Goal: Communication & Community: Answer question/provide support

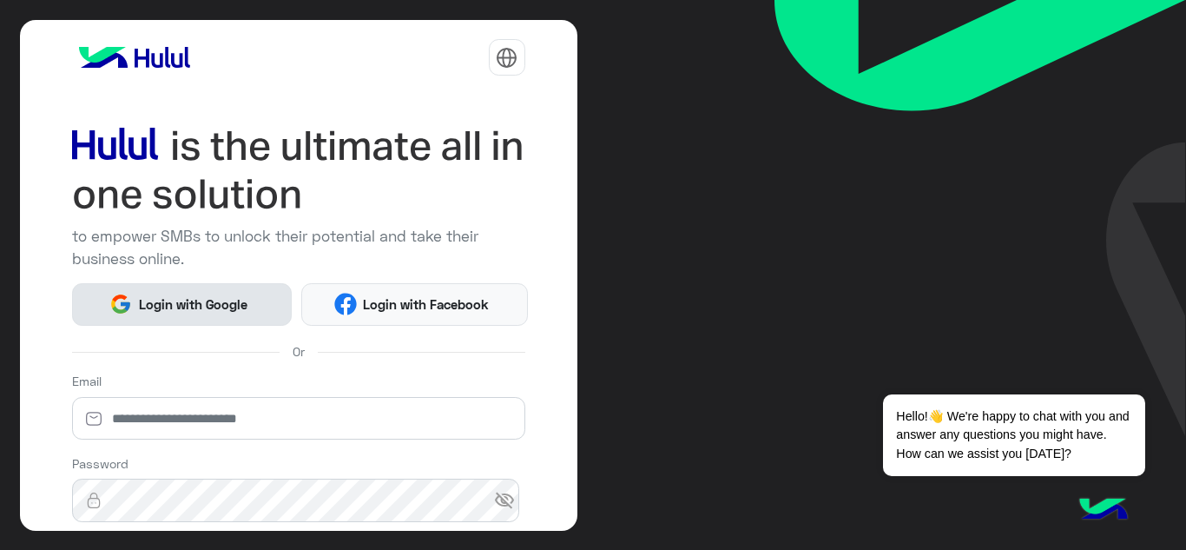
click at [217, 298] on span "Login with Google" at bounding box center [193, 304] width 122 height 20
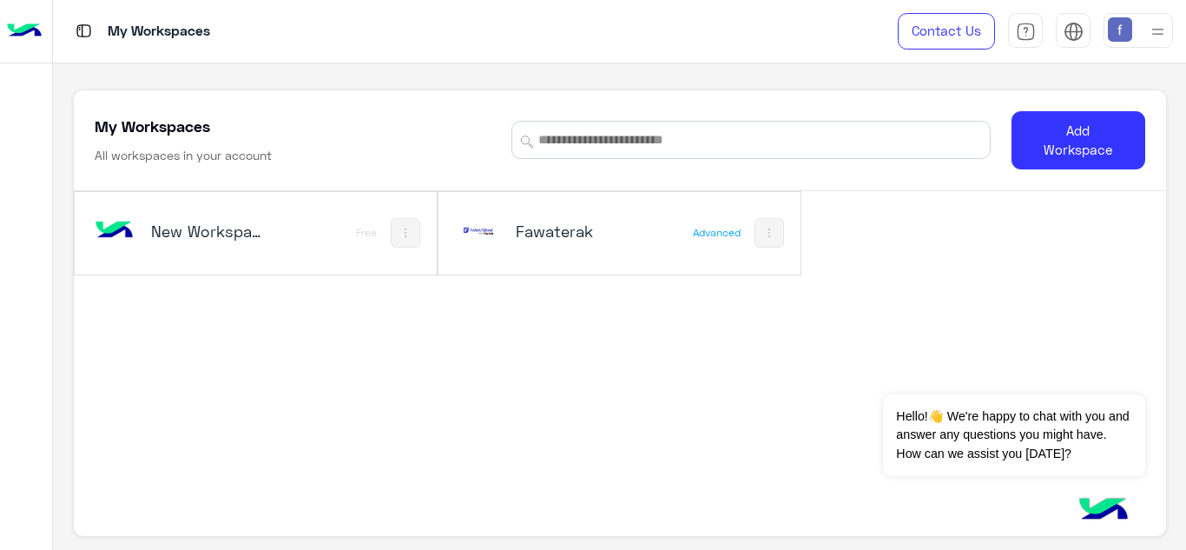
click at [555, 229] on h5 "Fawaterak" at bounding box center [575, 231] width 119 height 21
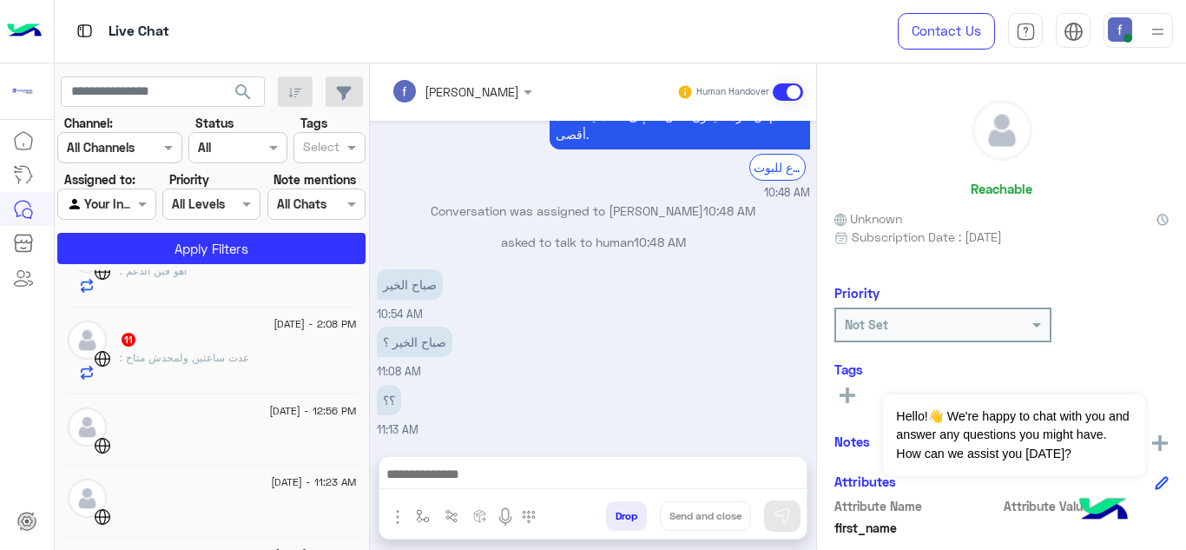
scroll to position [200, 0]
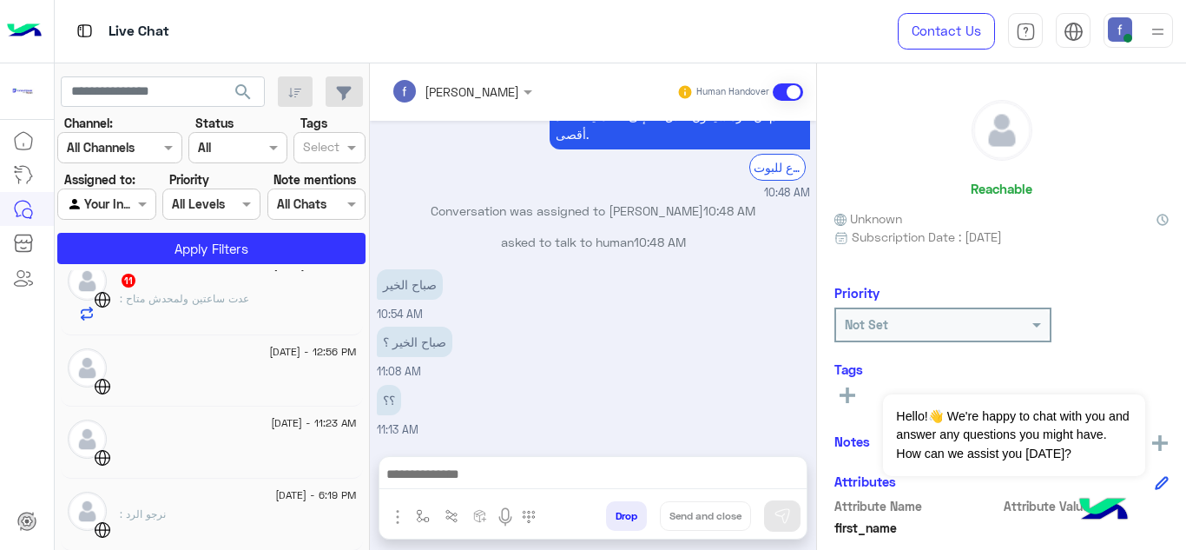
click at [233, 309] on div ": عدت ساعتين ولمحدش متاح" at bounding box center [238, 306] width 237 height 30
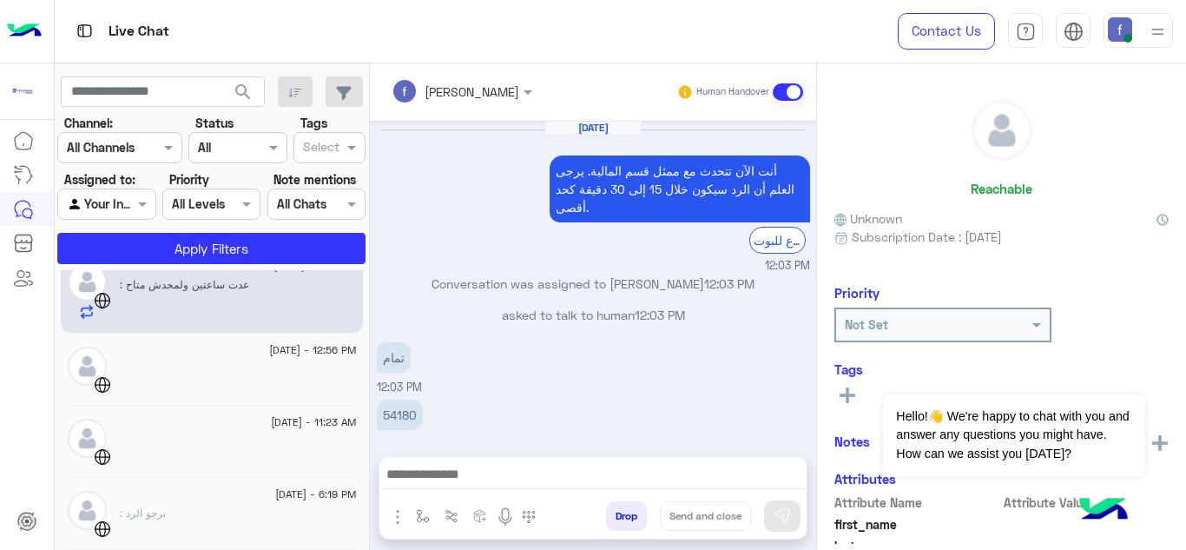
scroll to position [339, 0]
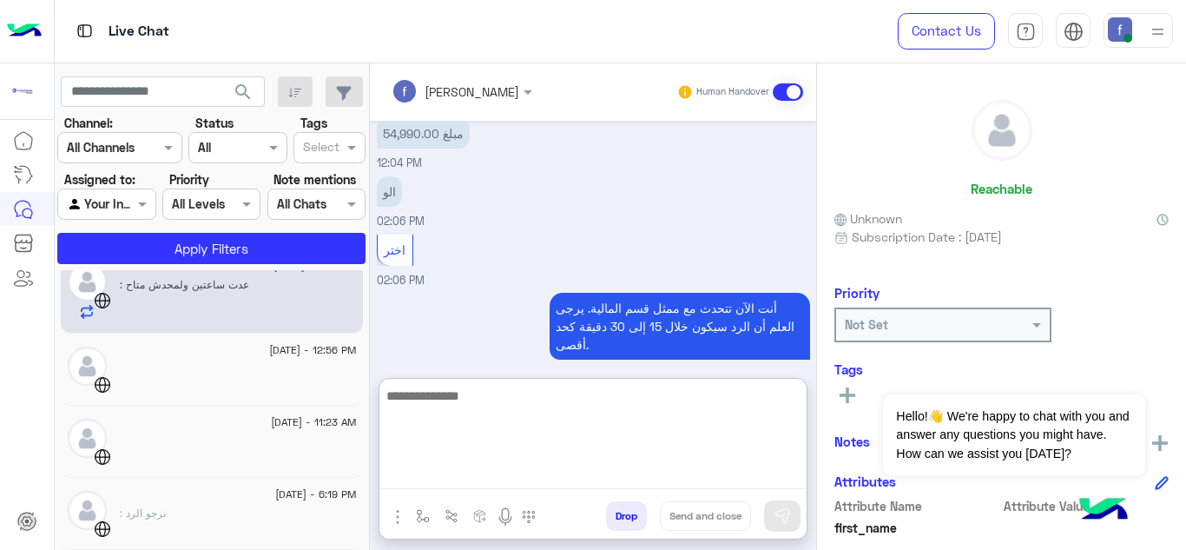
click at [490, 470] on textarea at bounding box center [592, 437] width 427 height 104
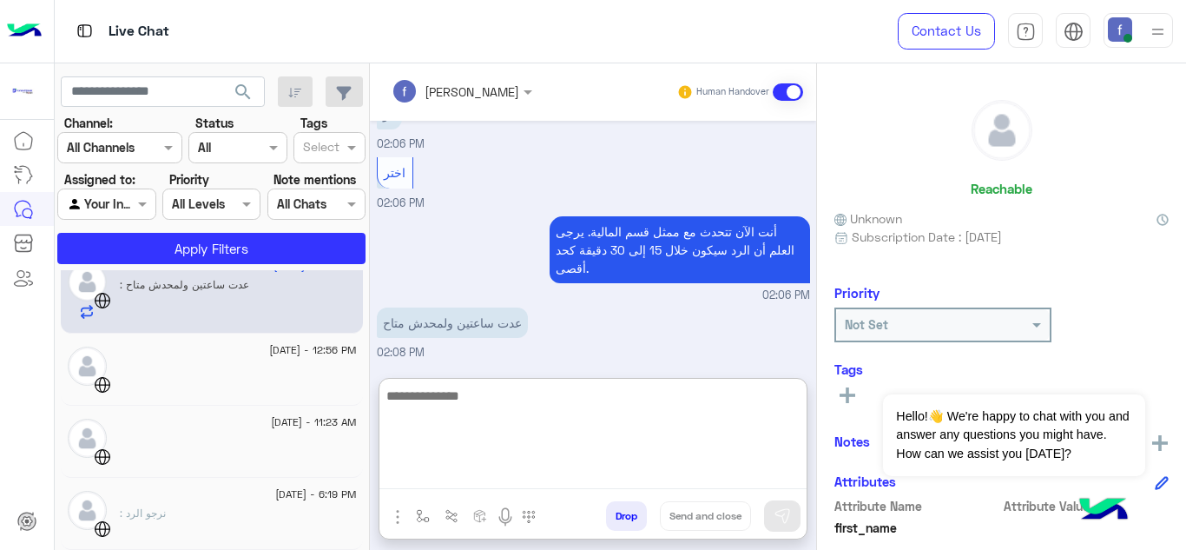
scroll to position [1361, 0]
click at [541, 406] on textarea at bounding box center [592, 437] width 427 height 104
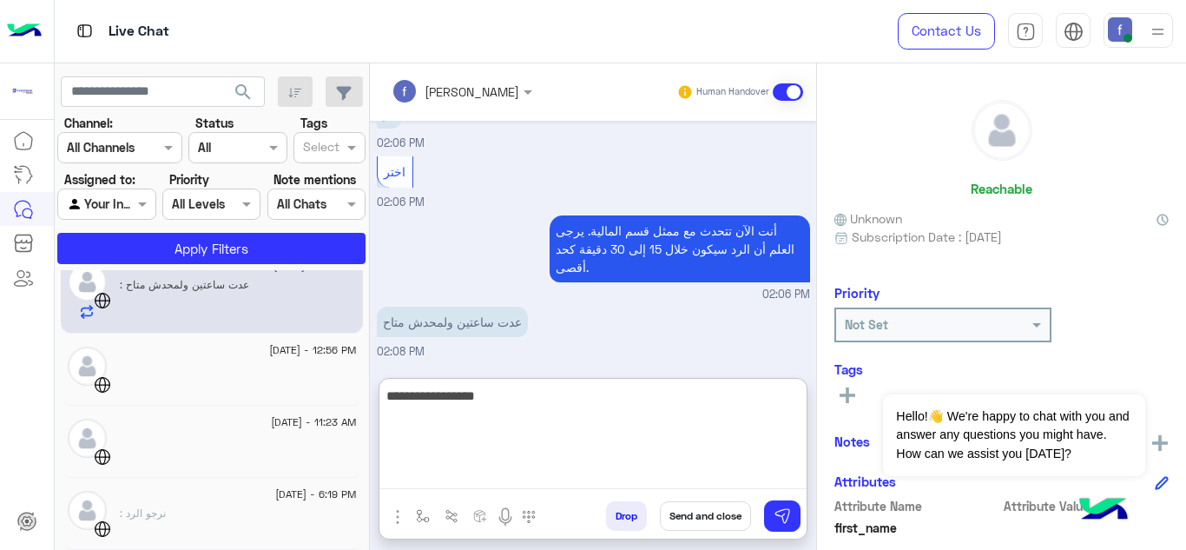
type textarea "**********"
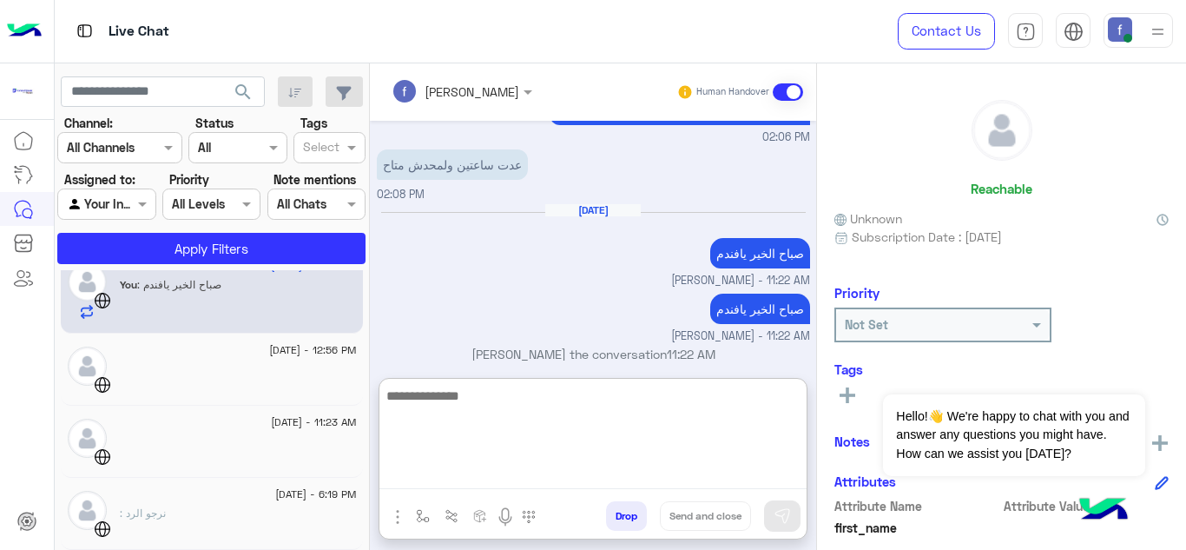
scroll to position [1566, 0]
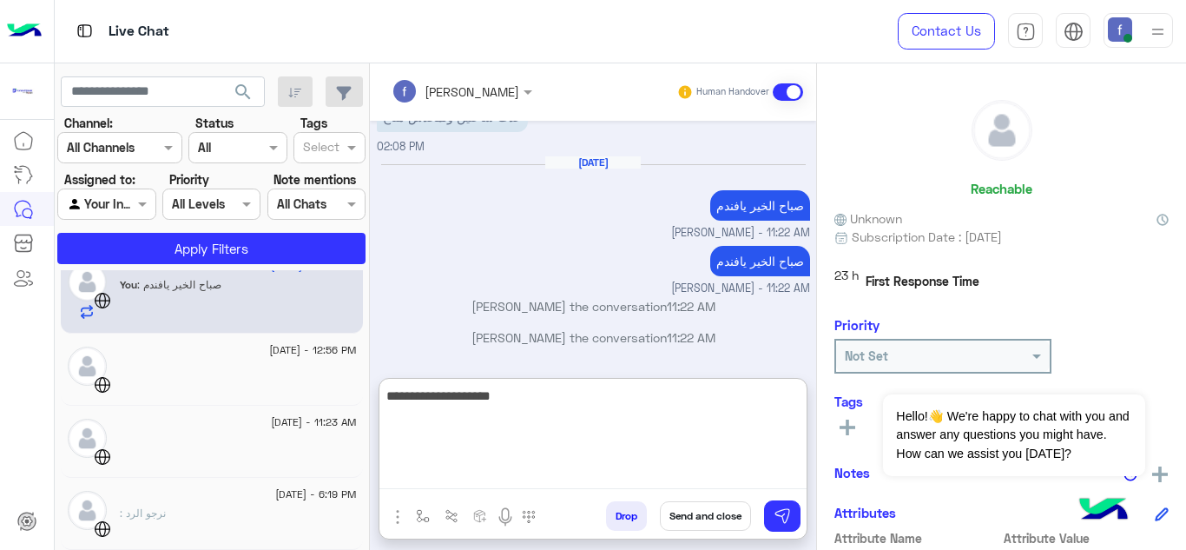
type textarea "**********"
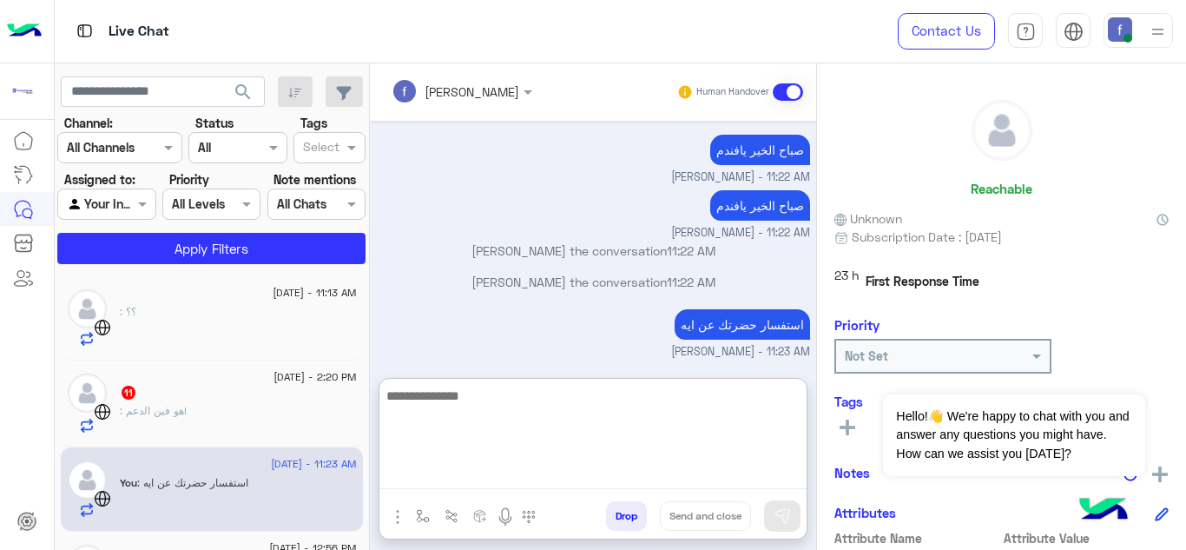
scroll to position [0, 0]
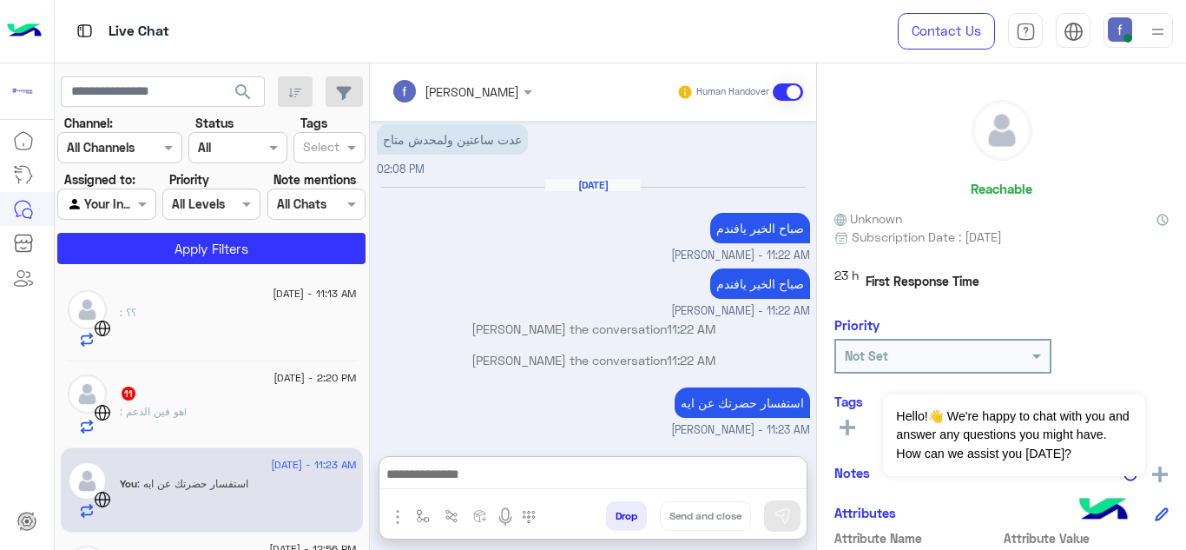
click at [203, 399] on div "11" at bounding box center [238, 394] width 237 height 18
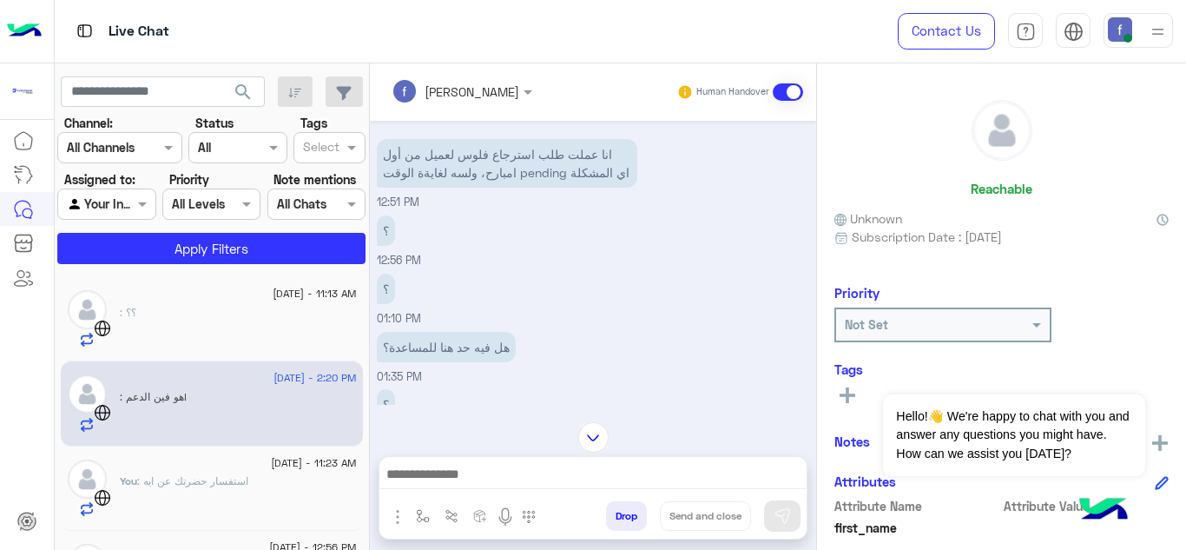
scroll to position [342, 0]
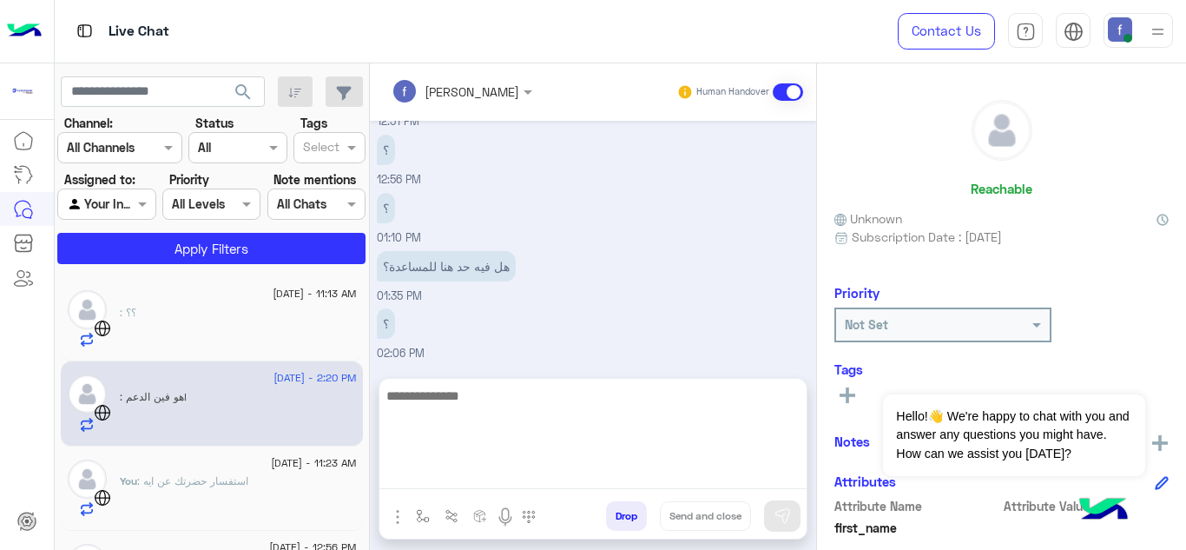
click at [513, 474] on textarea at bounding box center [592, 437] width 427 height 104
type textarea "**********"
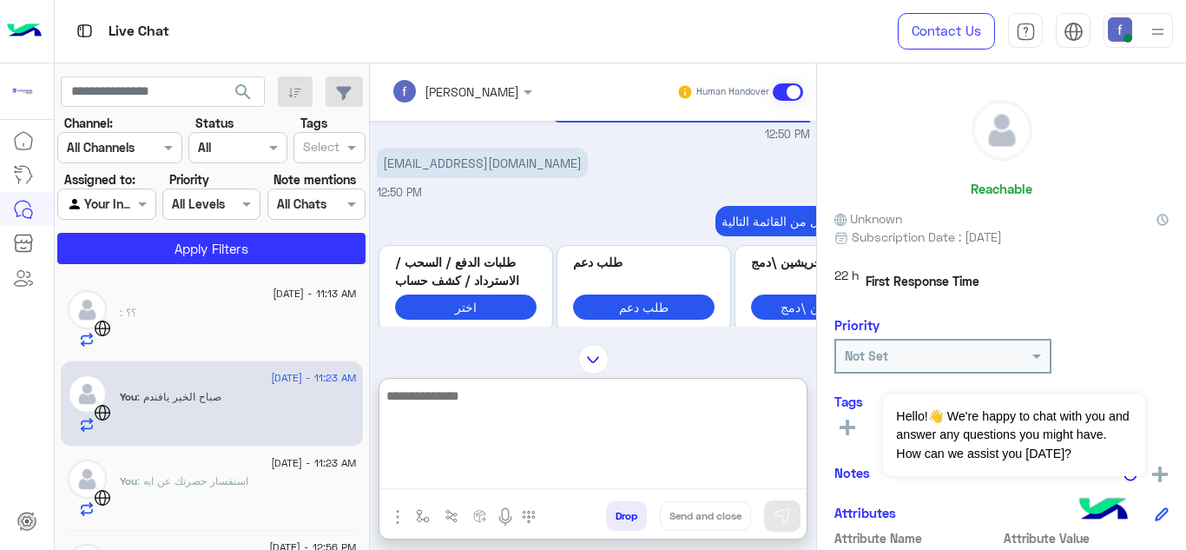
scroll to position [672, 0]
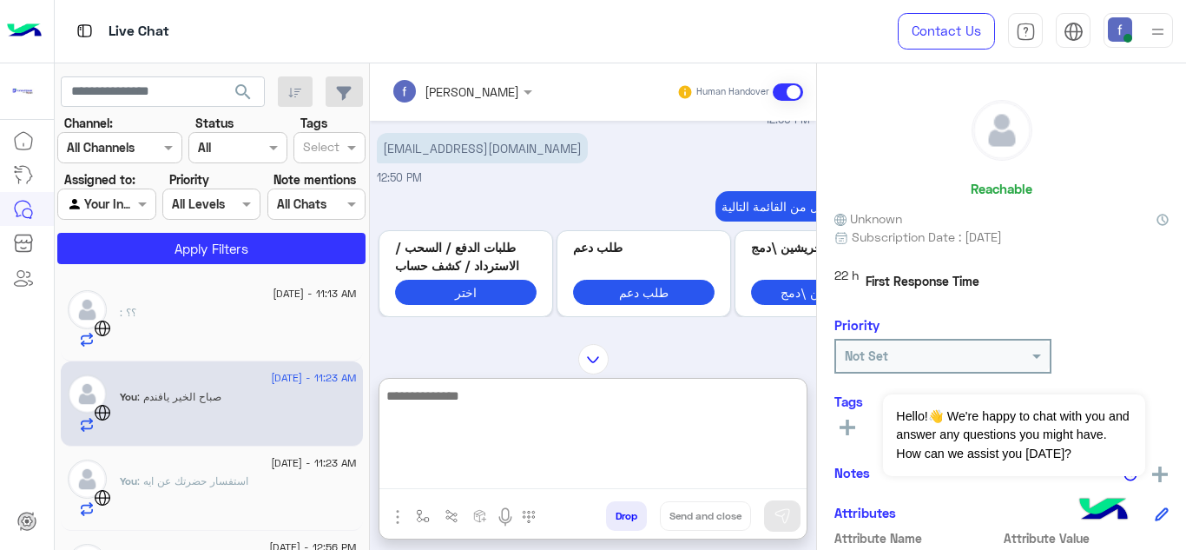
click at [522, 404] on textarea at bounding box center [592, 437] width 427 height 104
type textarea "**********"
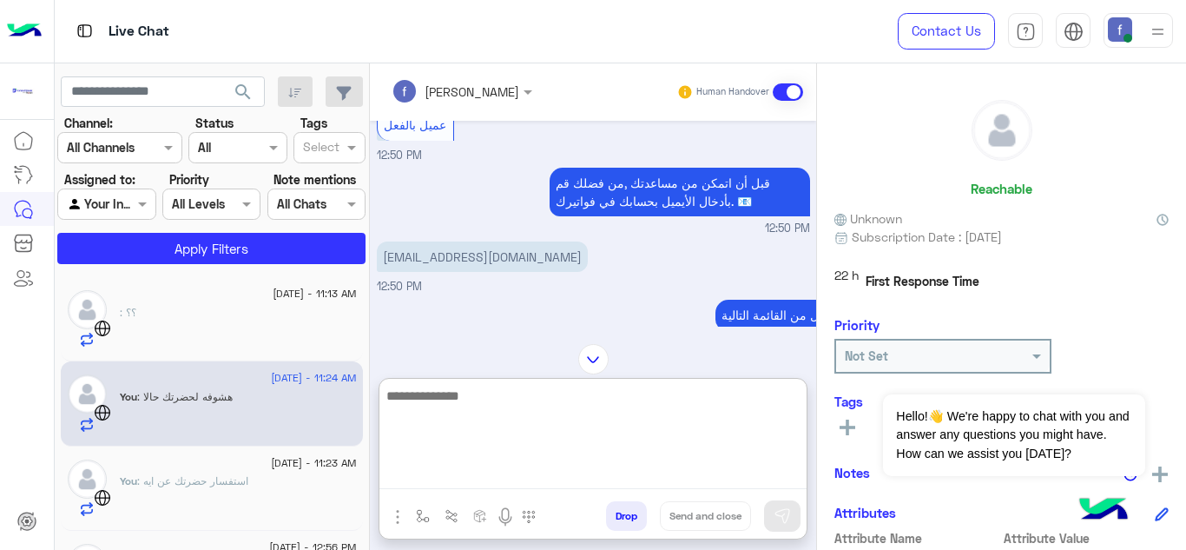
scroll to position [665, 0]
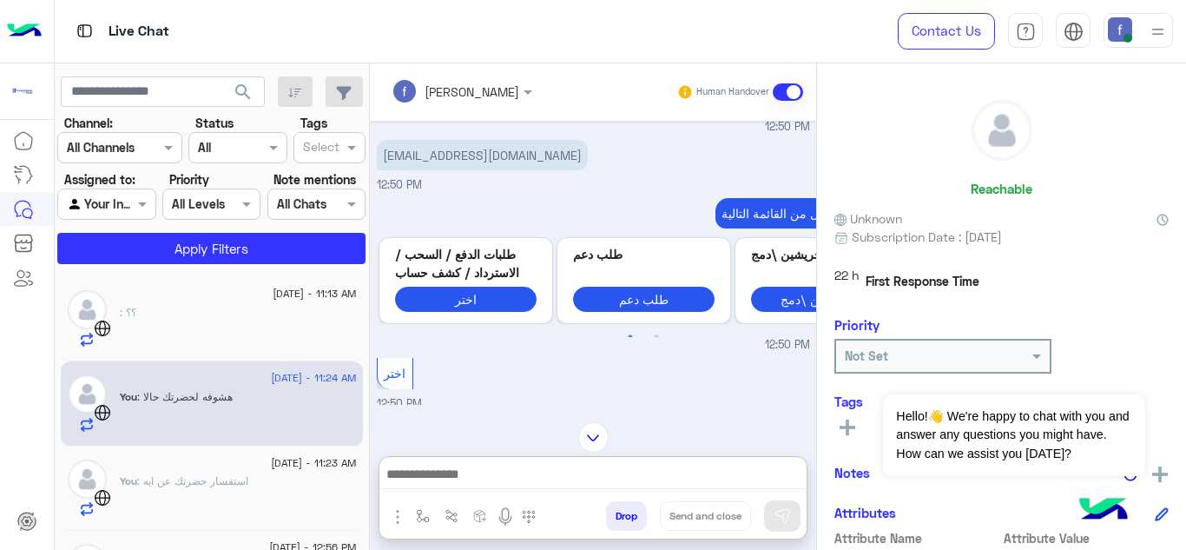
click at [493, 161] on p "aya.makharita@gmail.com" at bounding box center [482, 155] width 211 height 30
copy app-message "aya.makharita@gmail.com"
click at [231, 326] on div ": ؟؟" at bounding box center [238, 326] width 237 height 43
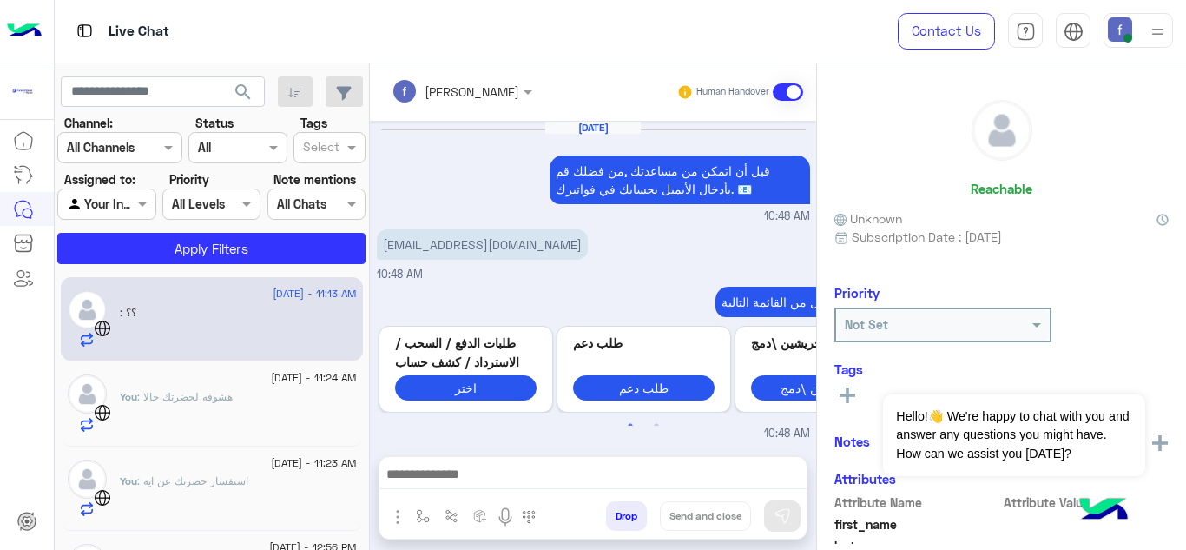
scroll to position [423, 0]
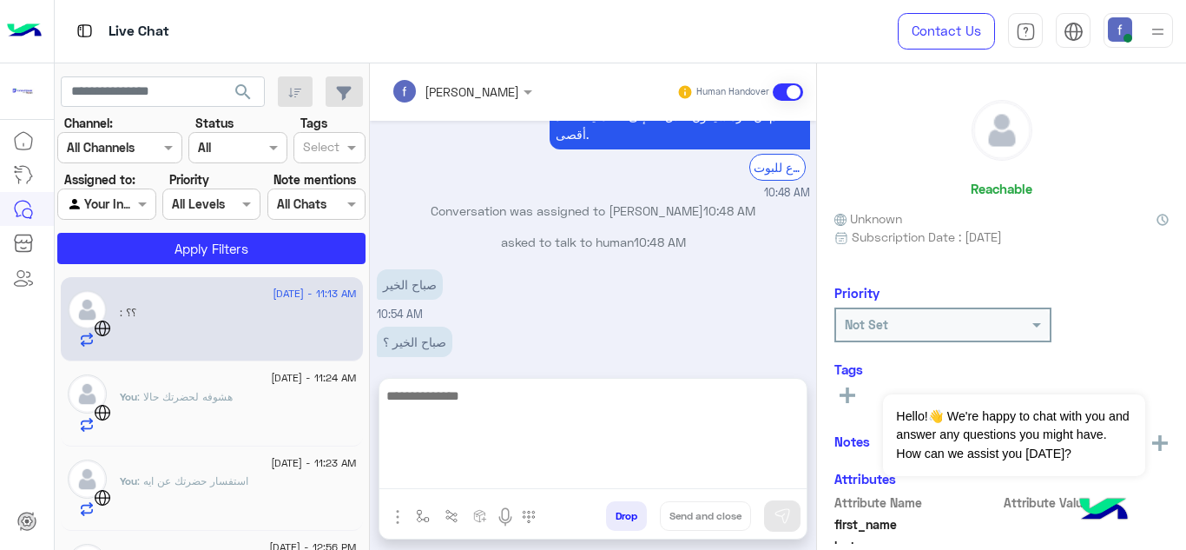
click at [471, 474] on textarea at bounding box center [592, 437] width 427 height 104
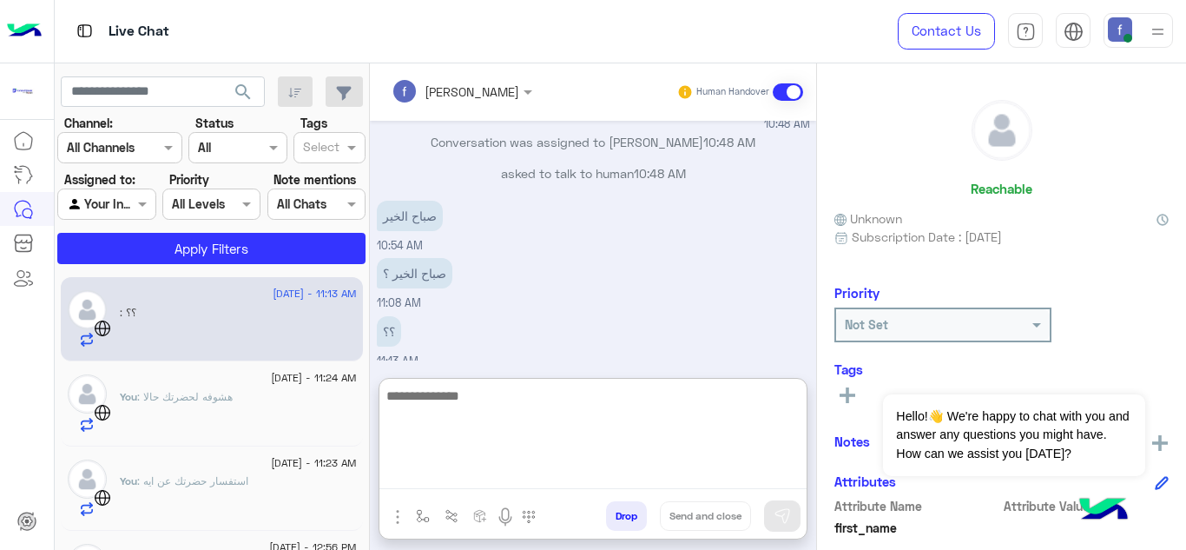
scroll to position [501, 0]
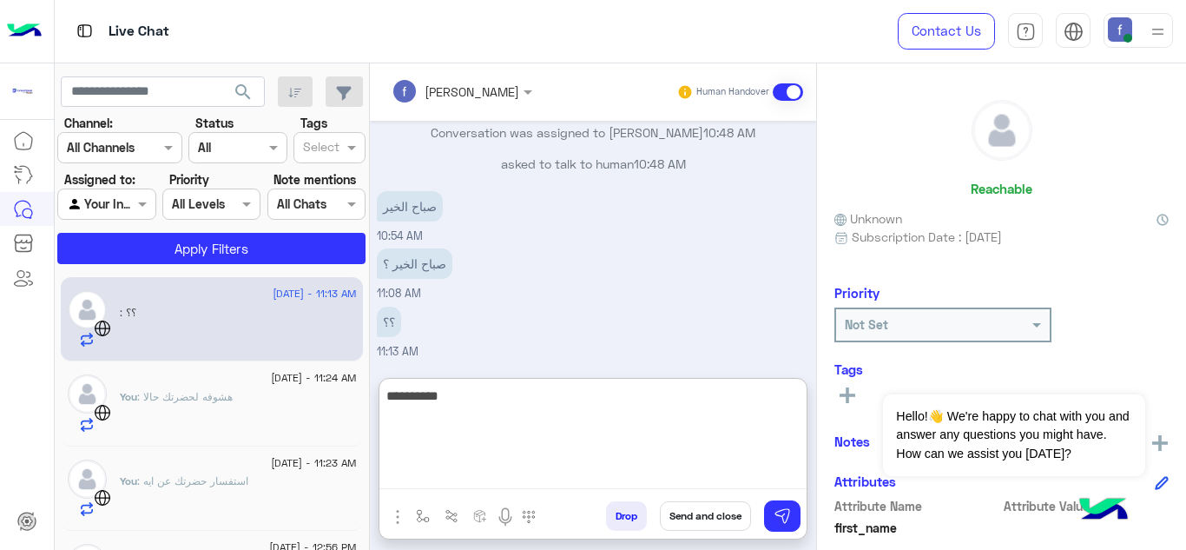
type textarea "**********"
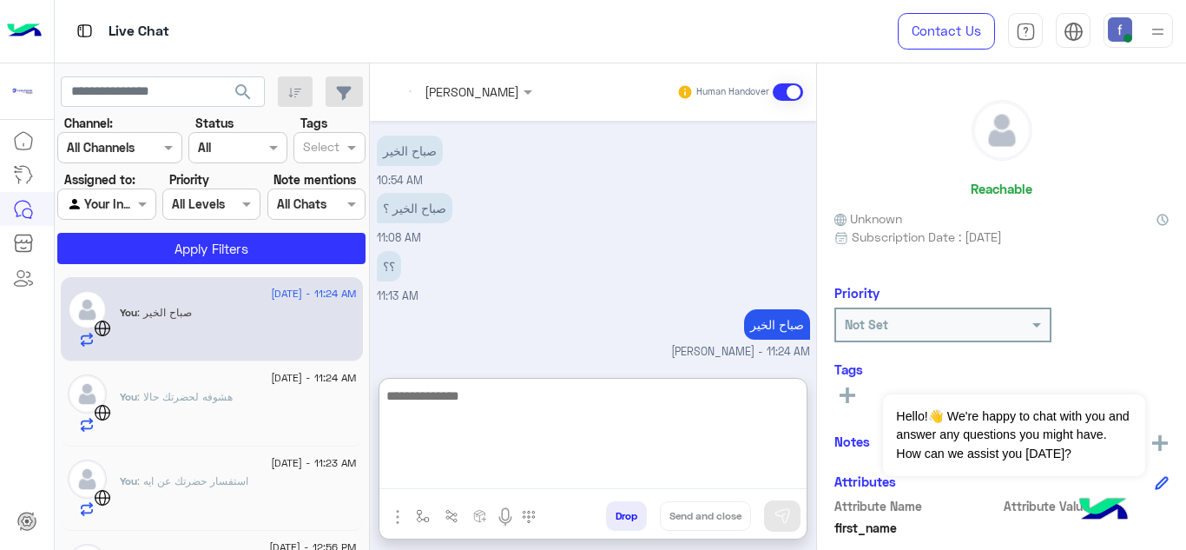
scroll to position [588, 0]
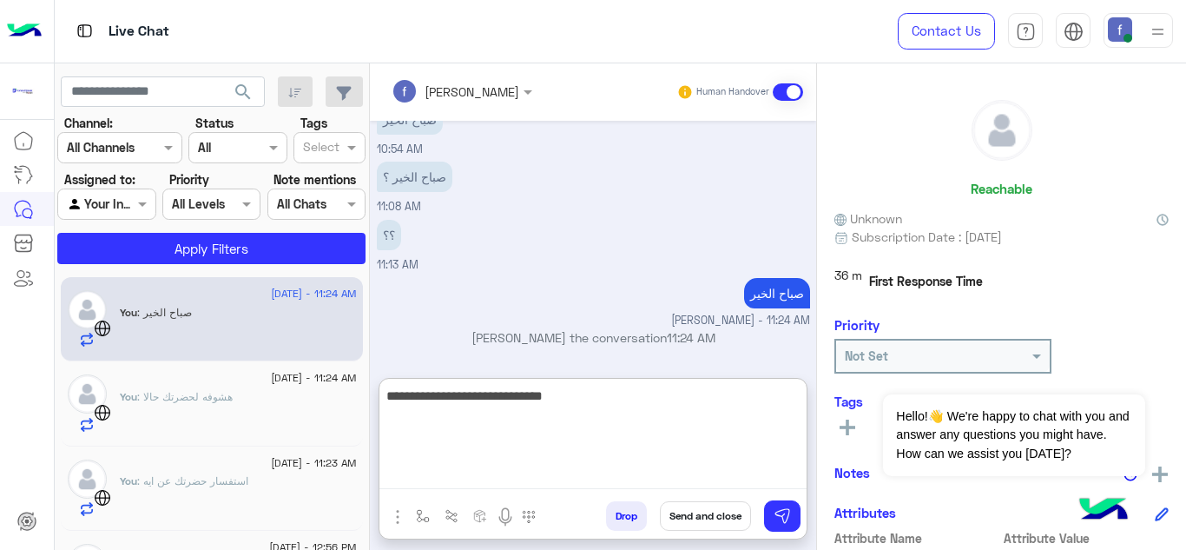
type textarea "**********"
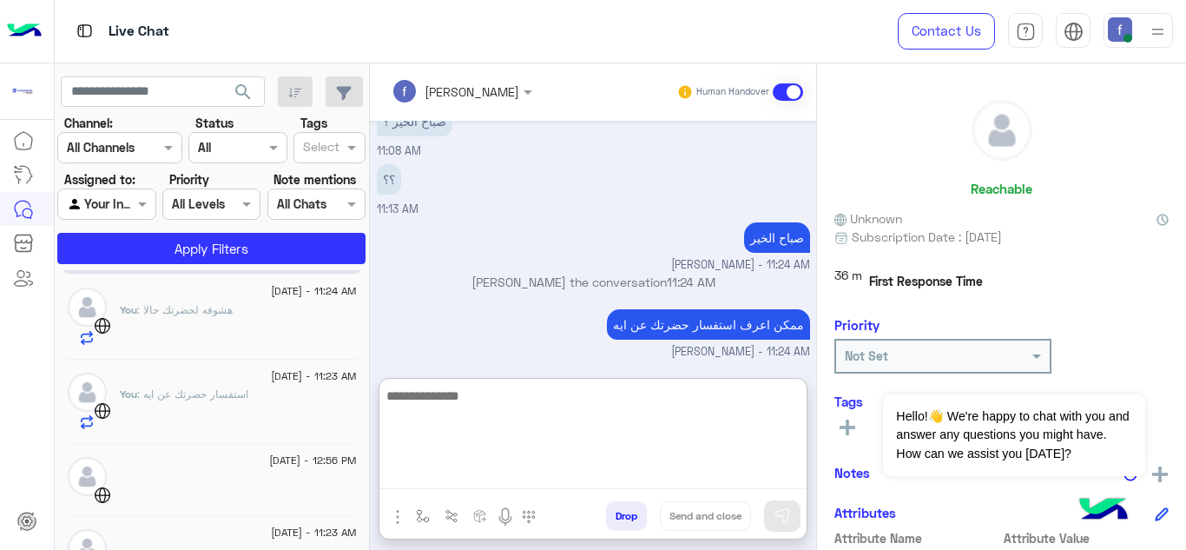
scroll to position [174, 0]
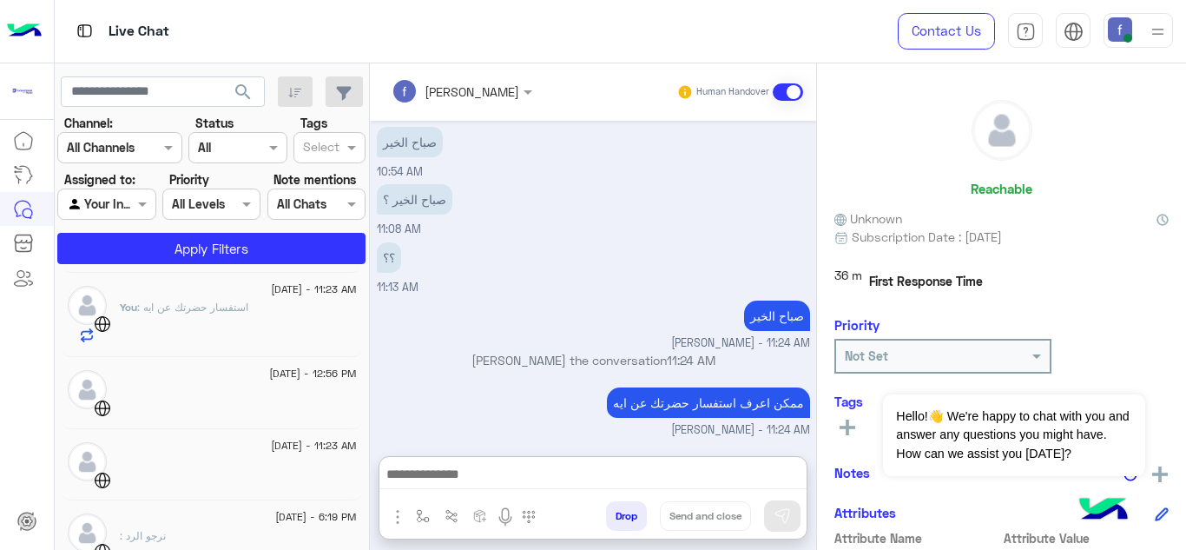
click at [272, 388] on div at bounding box center [238, 400] width 237 height 30
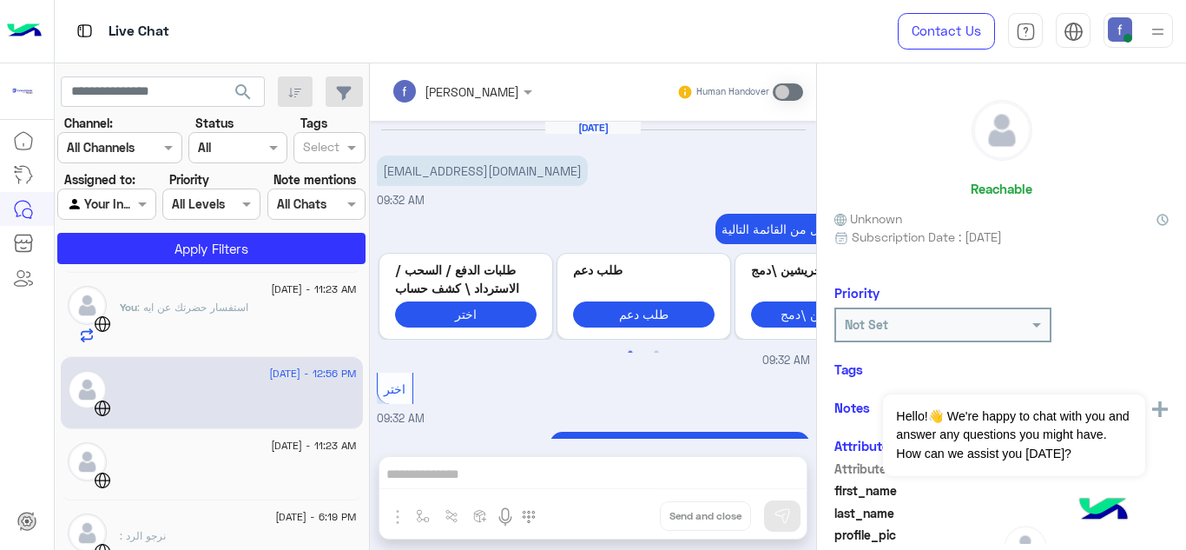
scroll to position [348, 0]
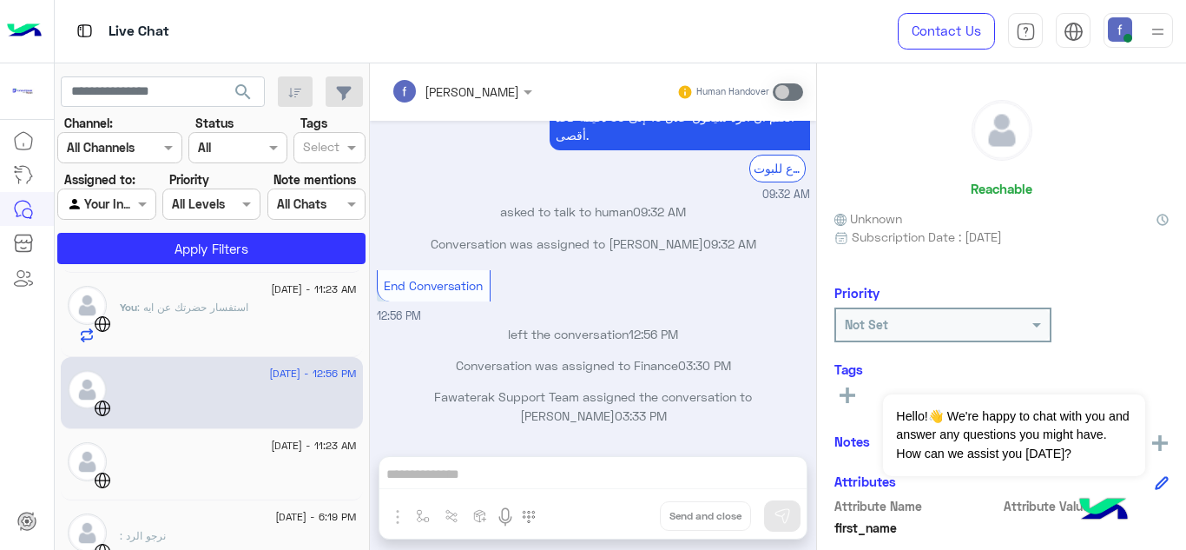
click at [520, 471] on div "fady mohamed Human Handover Aug 19, 2025 Cova.accessories@gmail.com 09:32 AM اخ…" at bounding box center [593, 309] width 446 height 493
click at [192, 453] on div at bounding box center [238, 454] width 237 height 3
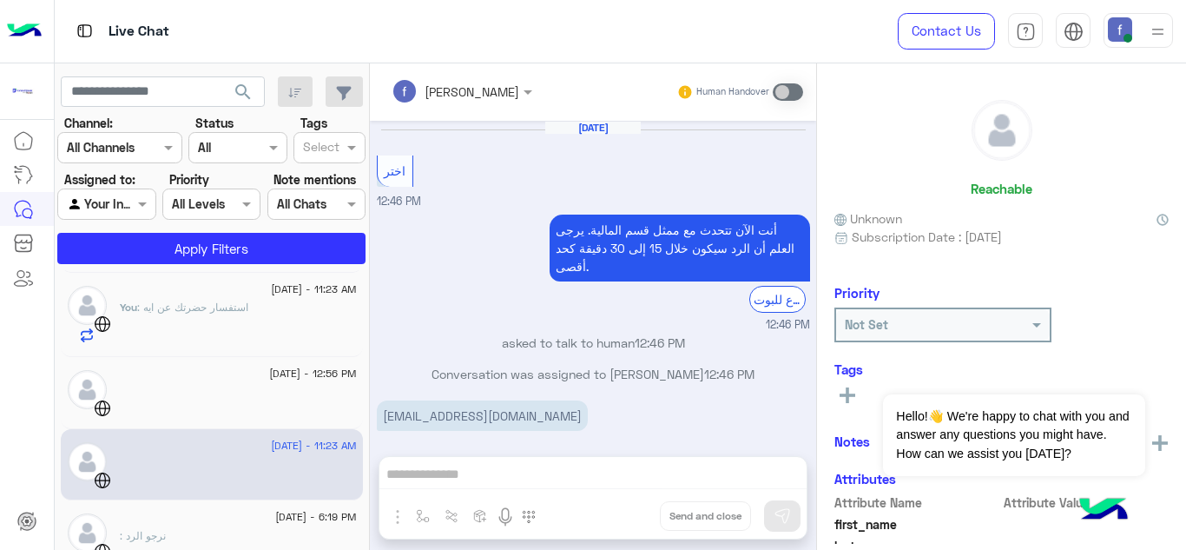
scroll to position [454, 0]
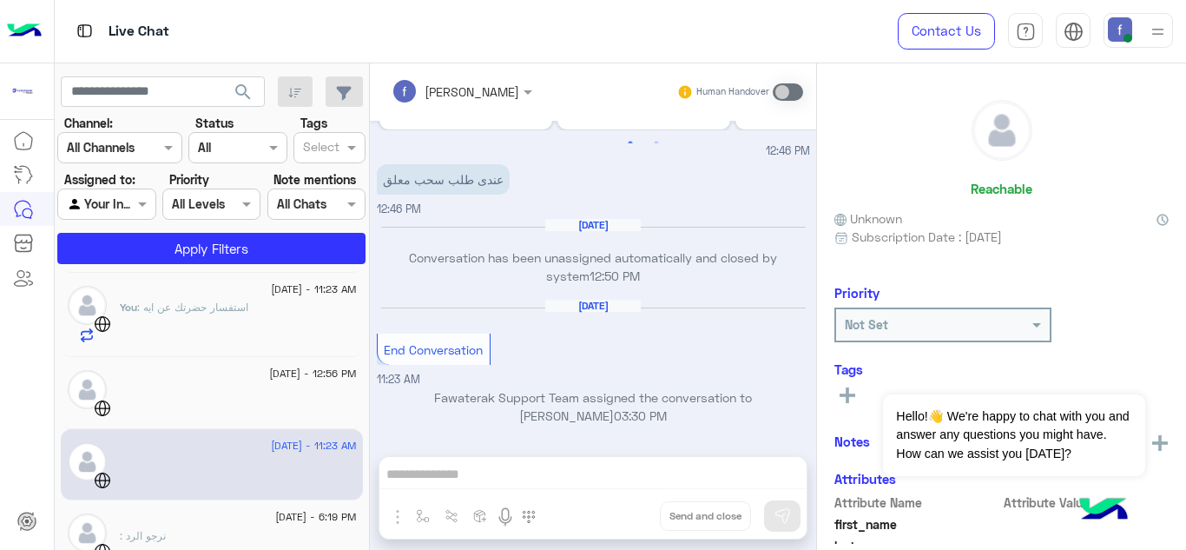
drag, startPoint x: 454, startPoint y: 472, endPoint x: 425, endPoint y: 465, distance: 30.3
click at [455, 472] on div "fady mohamed Human Handover Aug 4, 2025 اختر 12:46 PM أنت الآن تتحدث مع ممثل قس…" at bounding box center [593, 309] width 446 height 493
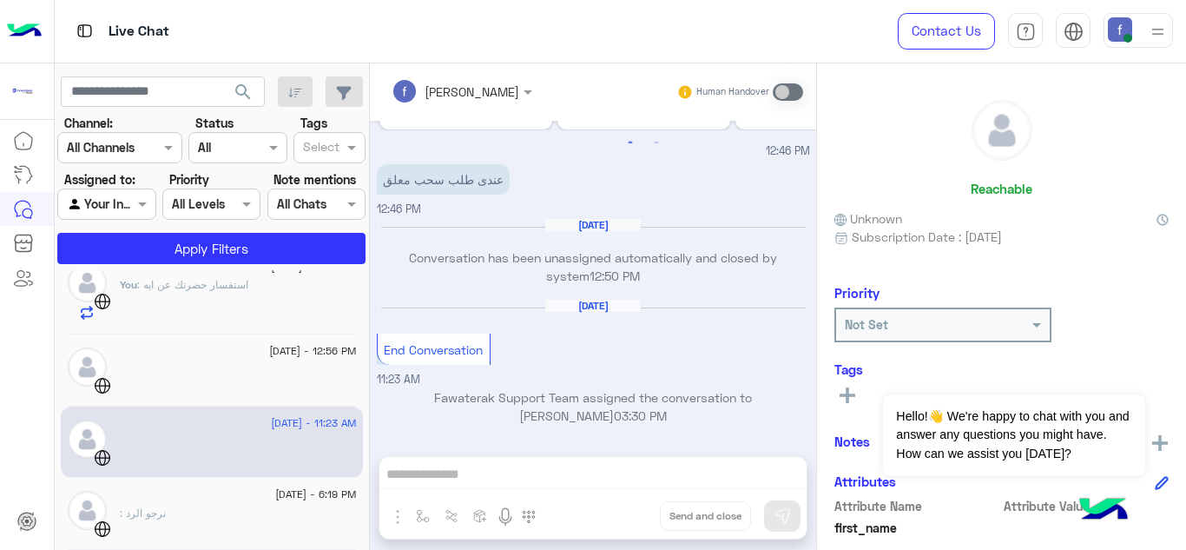
click at [471, 479] on div "fady mohamed Human Handover Aug 4, 2025 اختر 12:46 PM أنت الآن تتحدث مع ممثل قس…" at bounding box center [593, 309] width 446 height 493
click at [227, 495] on div "19 June - 6:19 PM" at bounding box center [238, 496] width 237 height 11
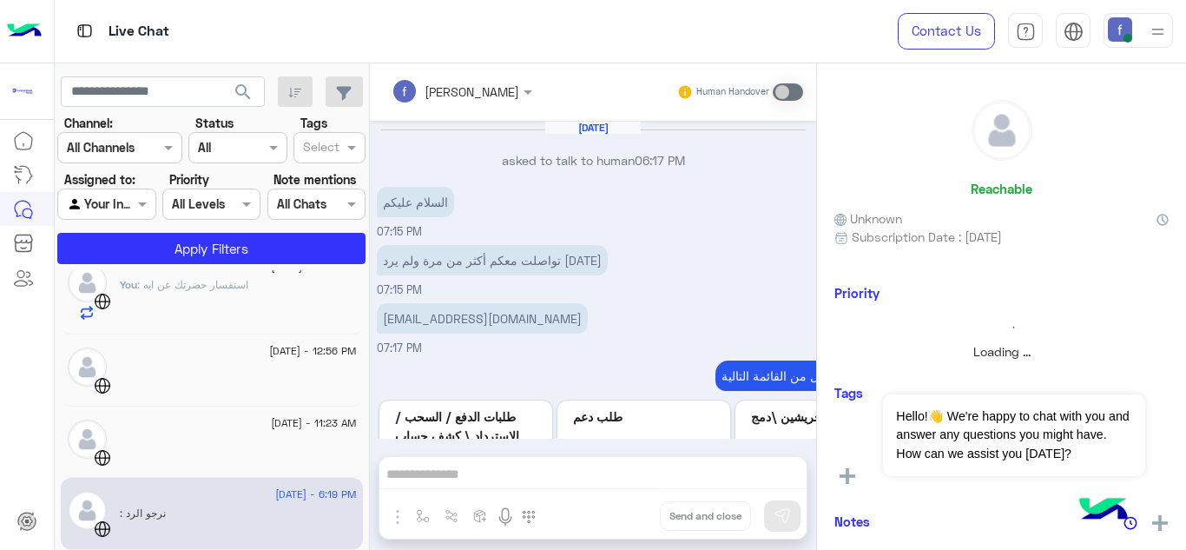
scroll to position [431, 0]
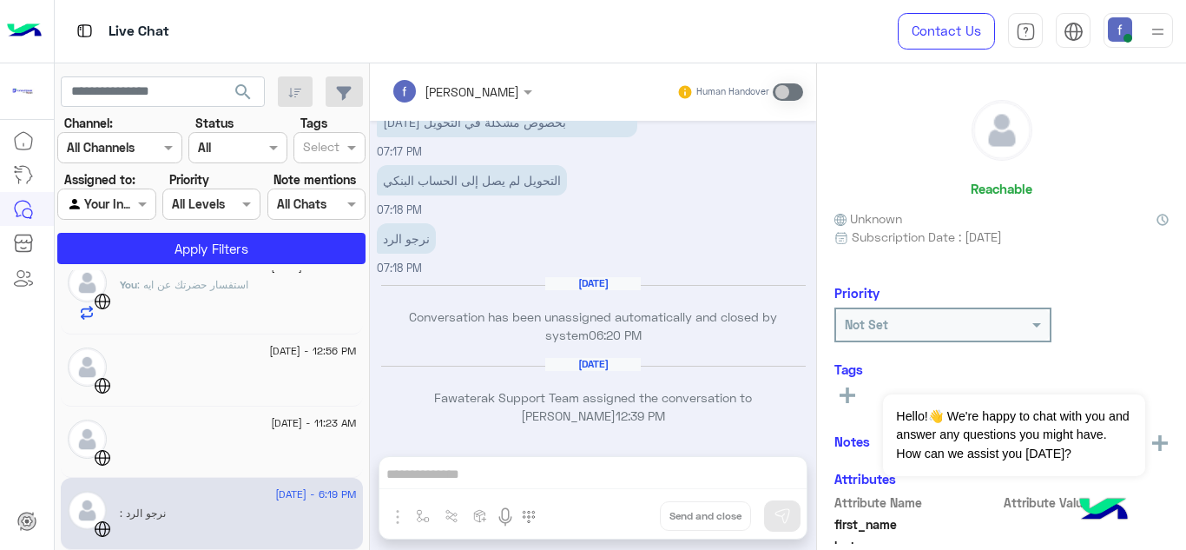
click at [485, 471] on div "fady mohamed Human Handover Jun 19, 2025 asked to talk to human 06:17 PM السلام…" at bounding box center [593, 309] width 446 height 493
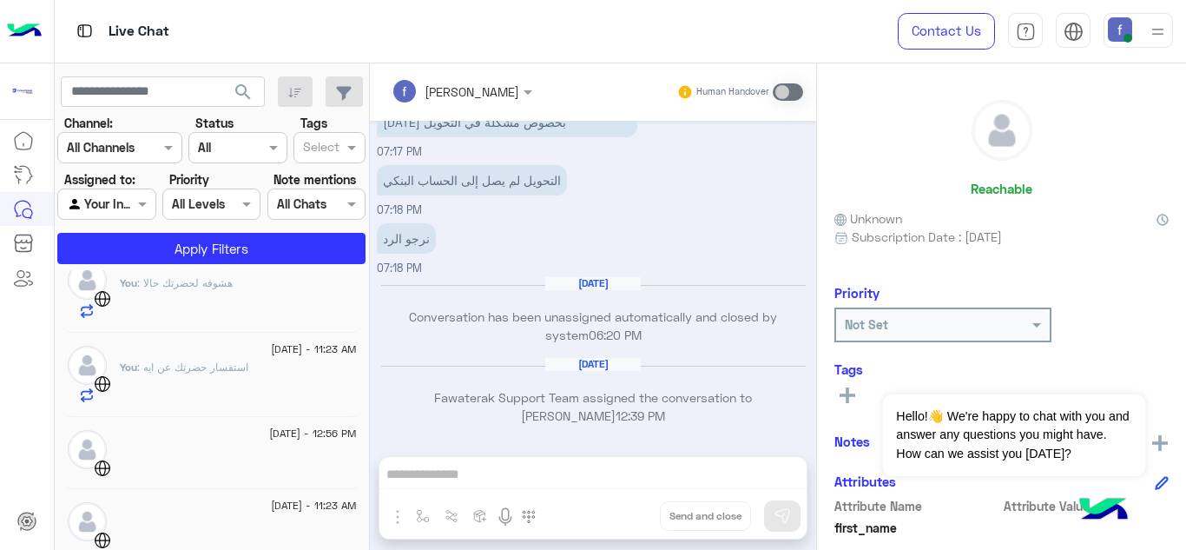
scroll to position [0, 0]
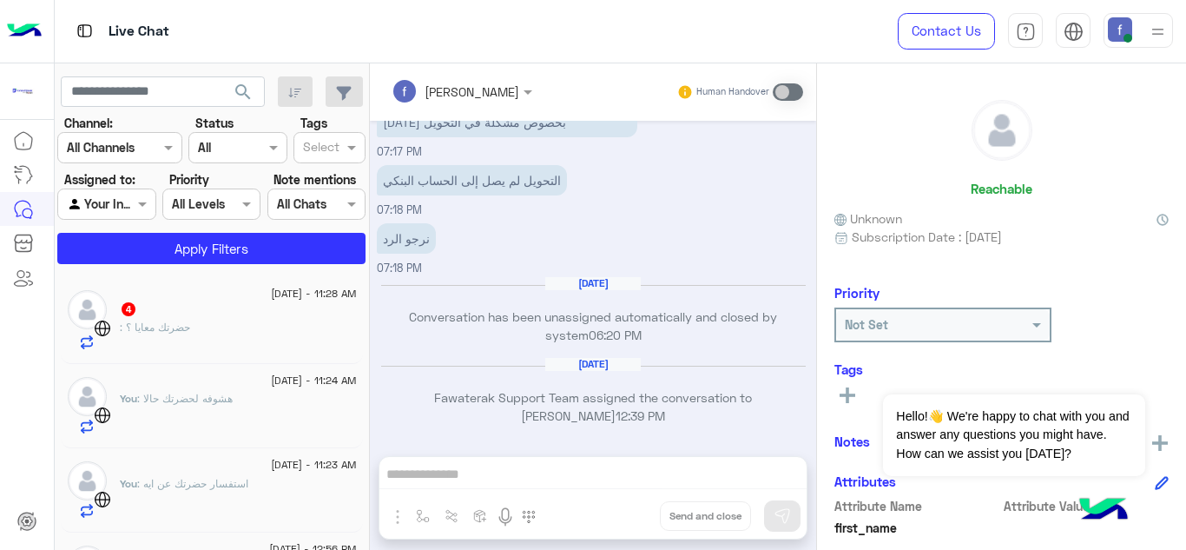
click at [232, 325] on div ": حضرتك معايا ؟" at bounding box center [238, 334] width 237 height 30
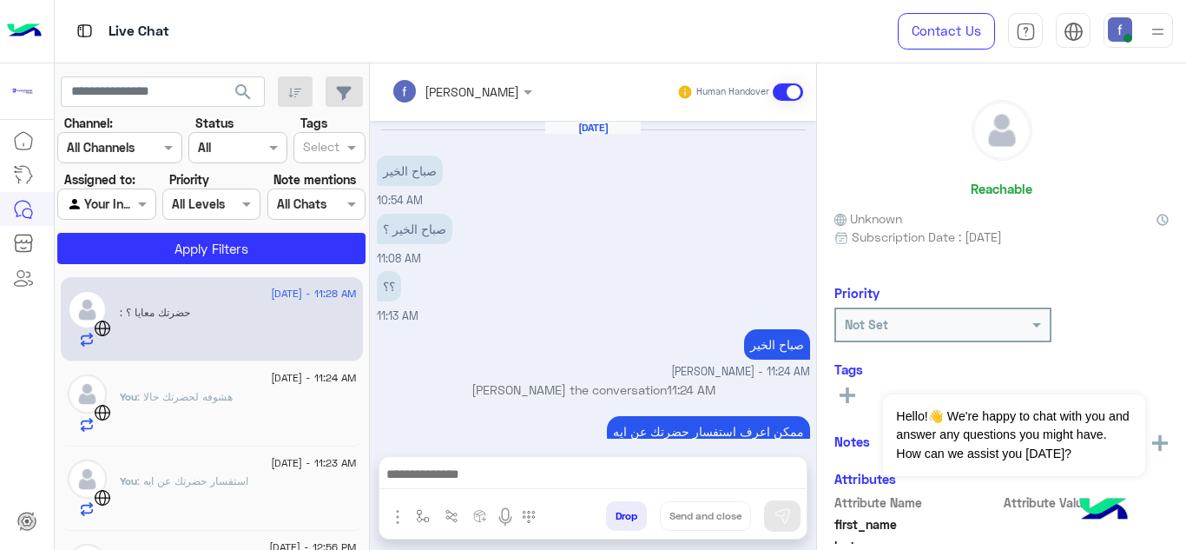
scroll to position [260, 0]
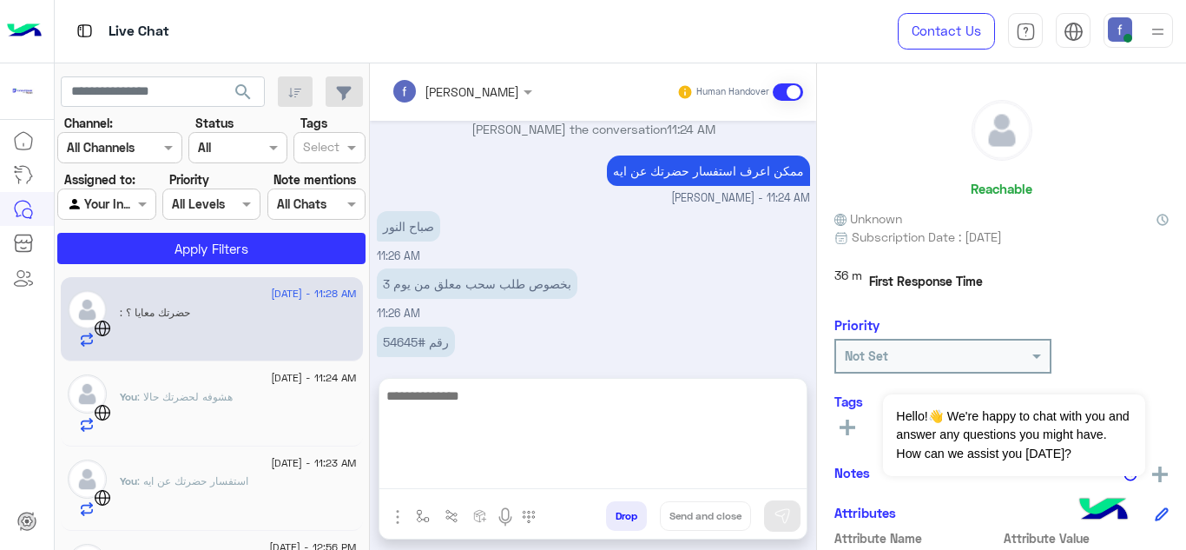
click at [500, 478] on textarea at bounding box center [592, 437] width 427 height 104
type textarea "**********"
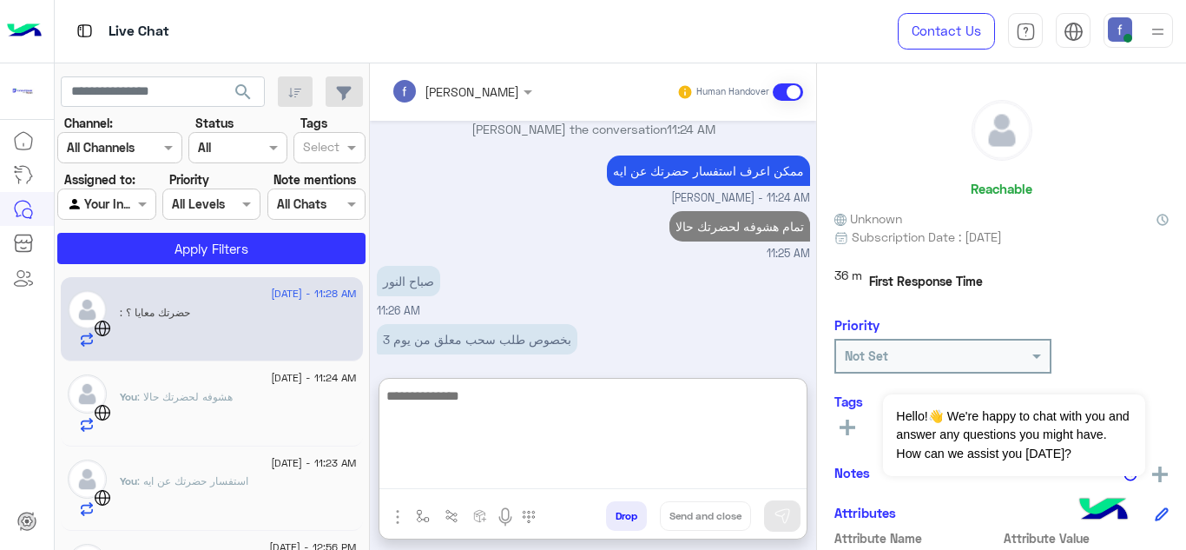
scroll to position [394, 0]
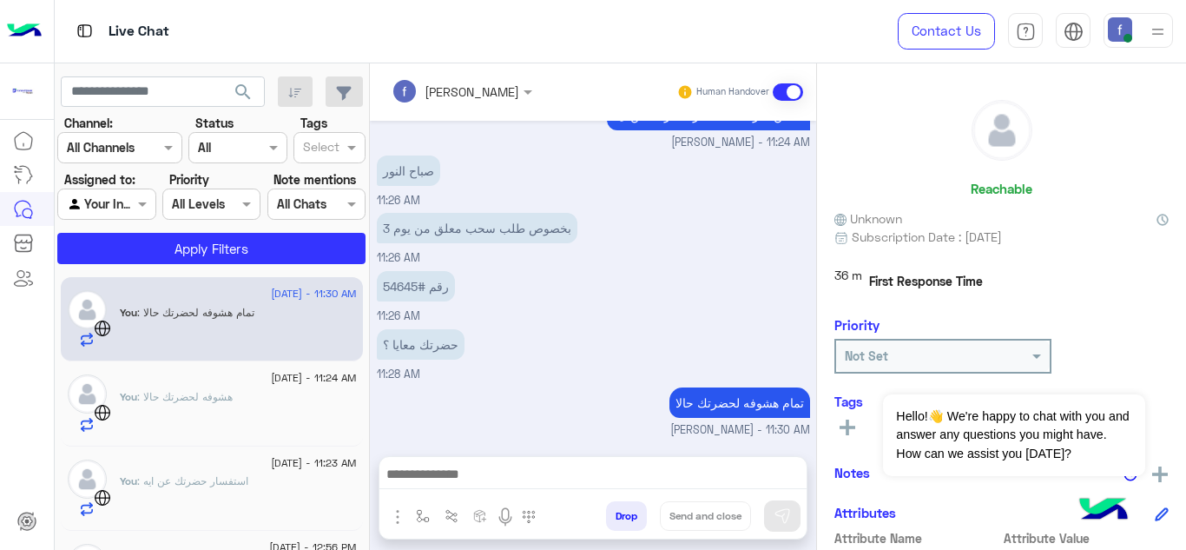
click at [398, 271] on p "رقم #54645" at bounding box center [416, 286] width 78 height 30
click at [398, 201] on div "Sep 8, 2025 صباح الخير 10:54 AM صباح الخير ؟ 11:08 AM ؟؟ 11:13 AM صباح الخير fa…" at bounding box center [593, 280] width 446 height 318
copy p "54645"
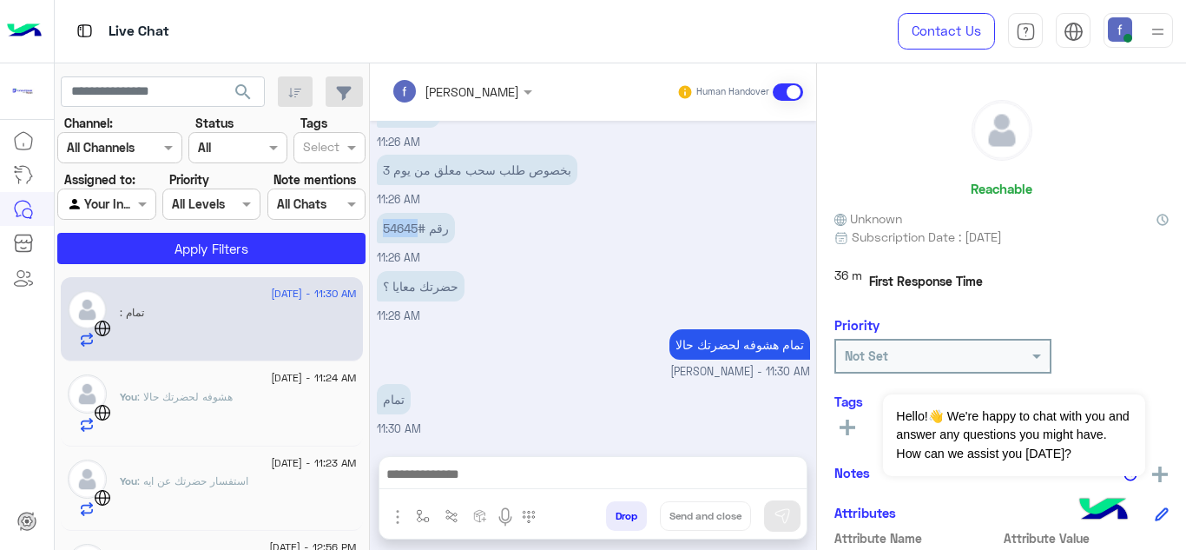
scroll to position [373, 0]
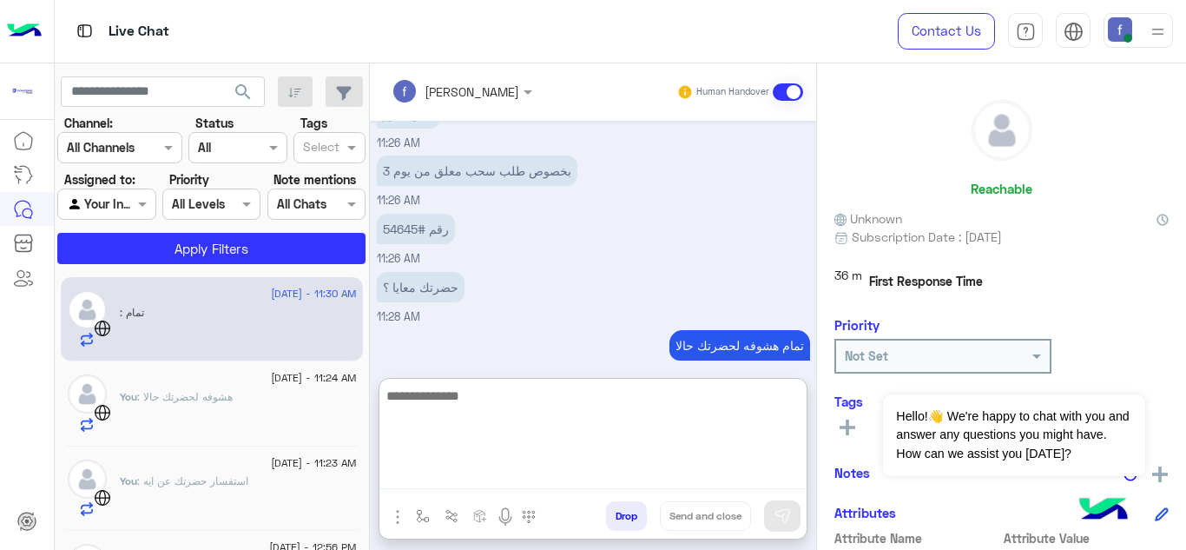
click at [548, 473] on textarea at bounding box center [592, 437] width 427 height 104
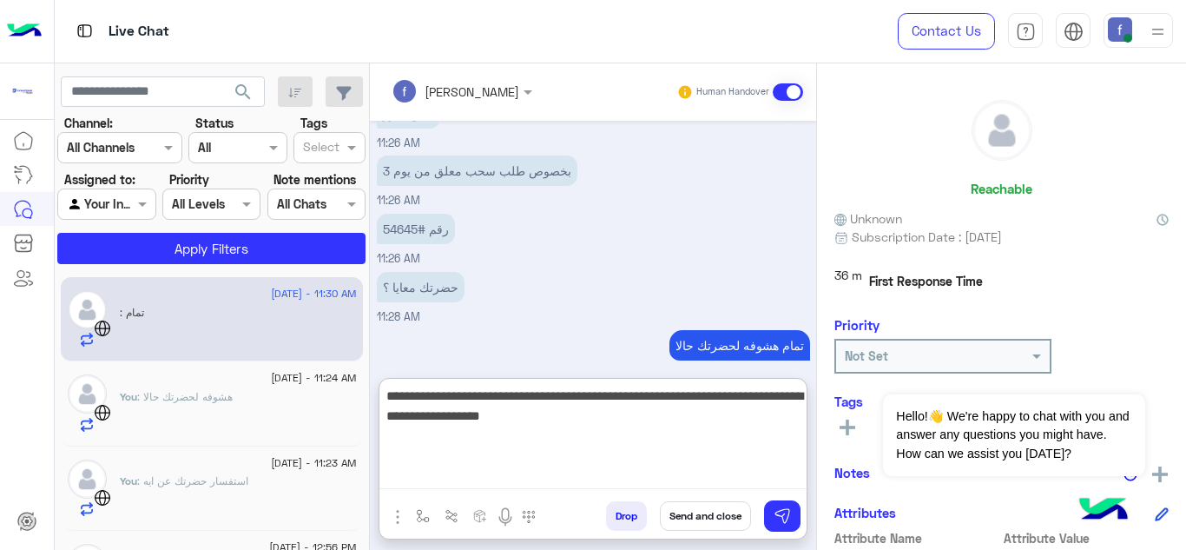
paste textarea "**********"
type textarea "**********"
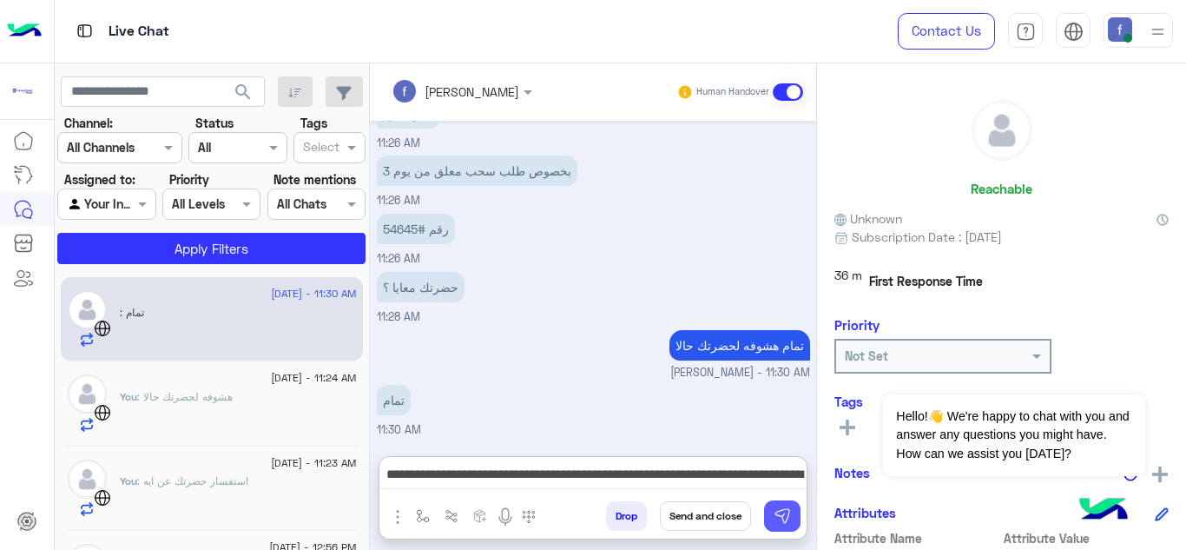
click at [784, 524] on button at bounding box center [782, 515] width 36 height 31
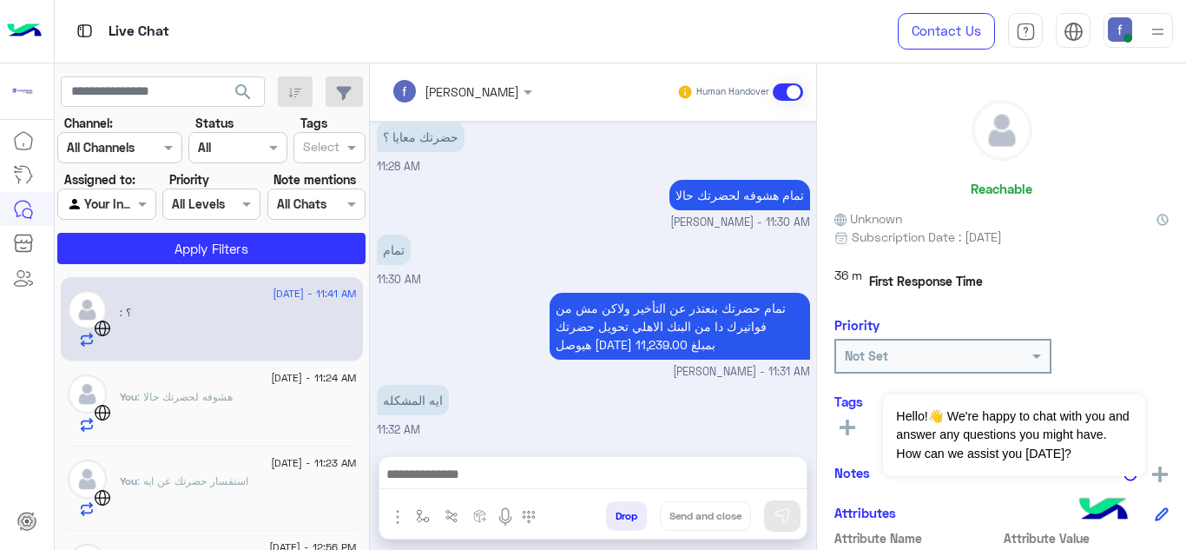
scroll to position [582, 0]
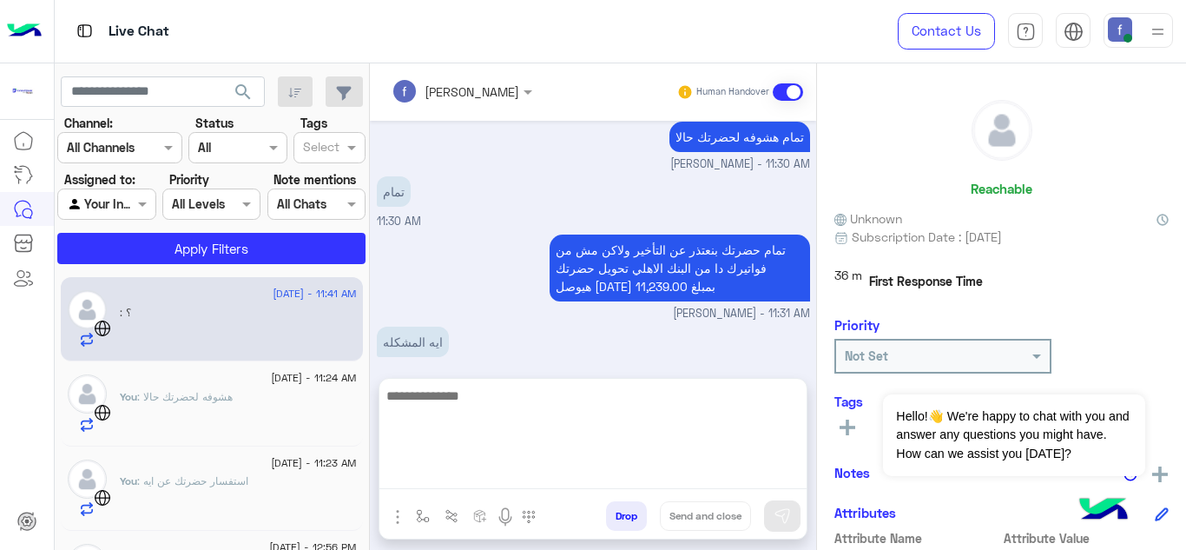
click at [561, 476] on textarea at bounding box center [592, 437] width 427 height 104
type textarea "**********"
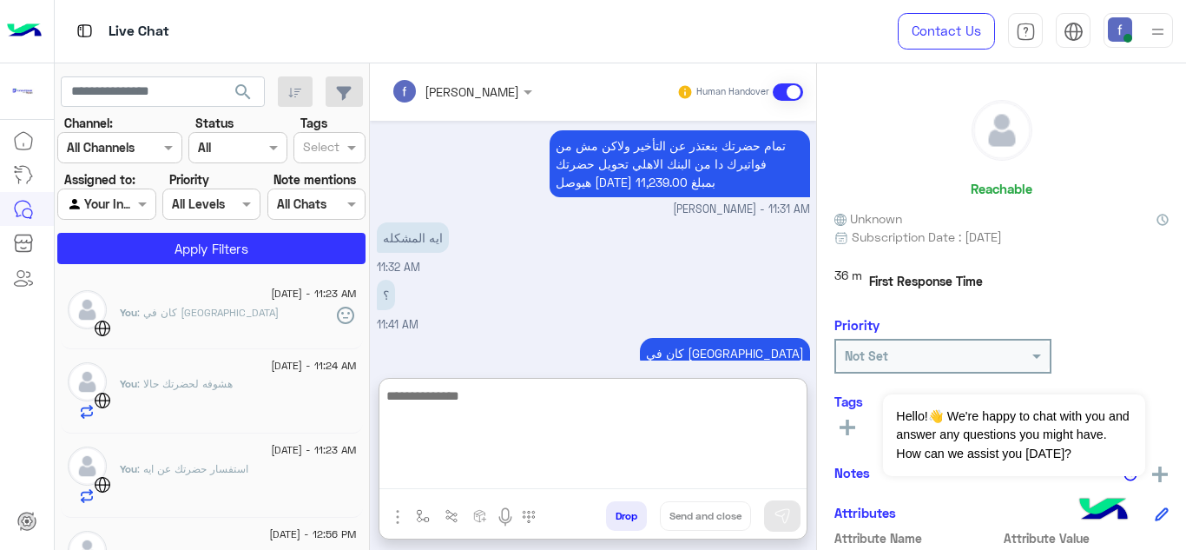
scroll to position [715, 0]
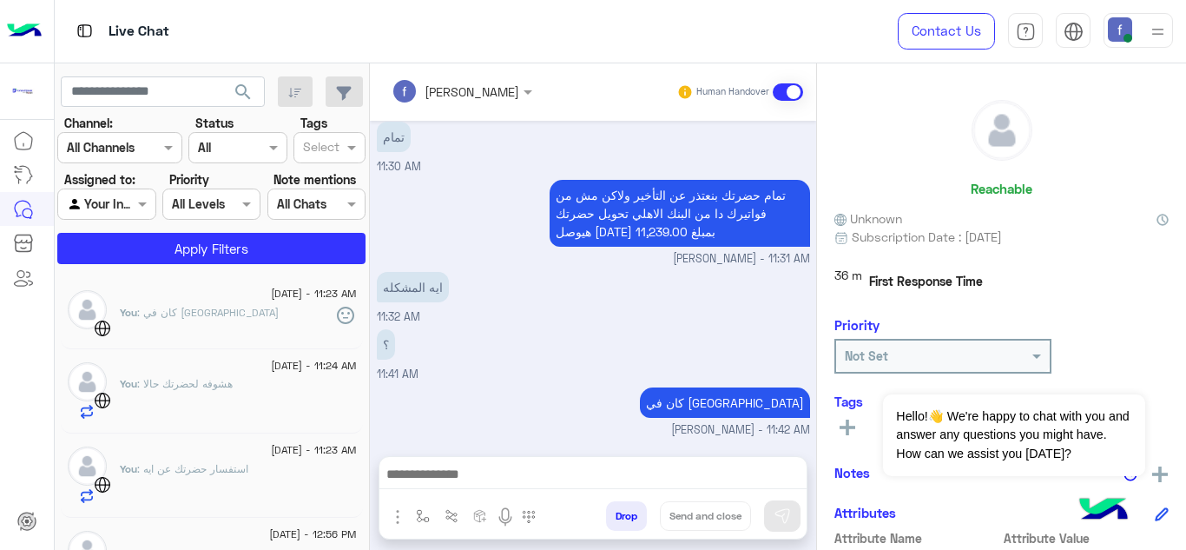
click at [229, 327] on div "You : كان في اجازة" at bounding box center [238, 320] width 237 height 30
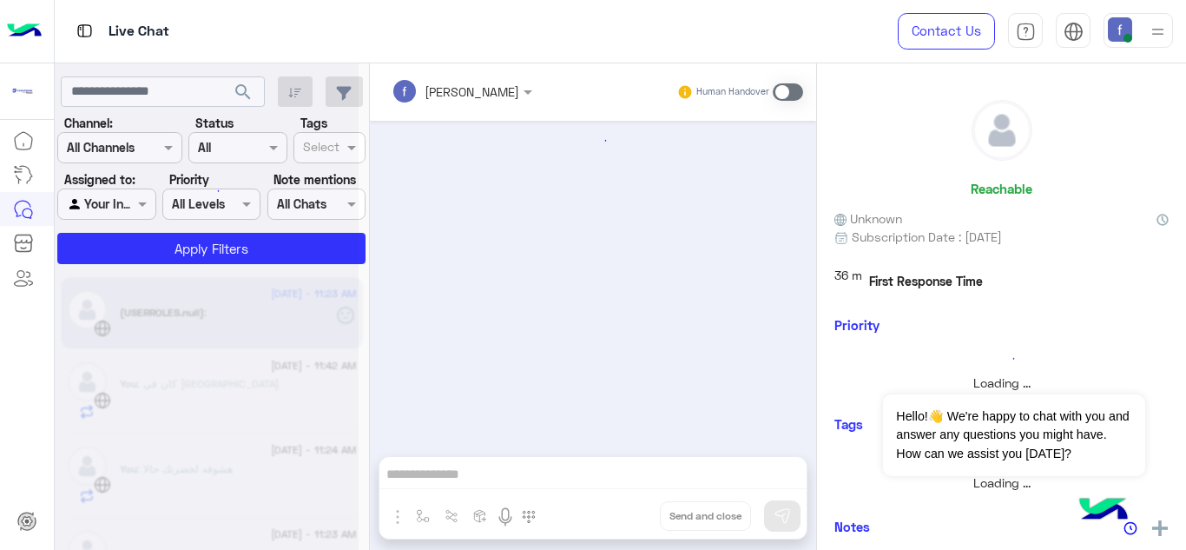
scroll to position [348, 0]
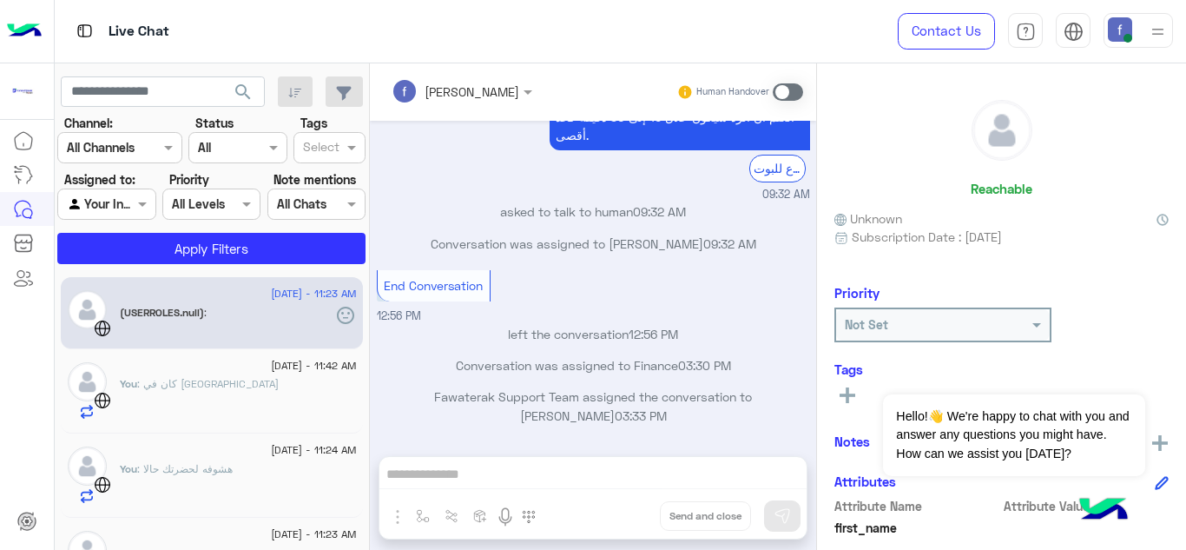
click at [464, 466] on div "fady mohamed Human Handover Aug 19, 2025 Cova.accessories@gmail.com 09:32 AM اخ…" at bounding box center [593, 309] width 446 height 493
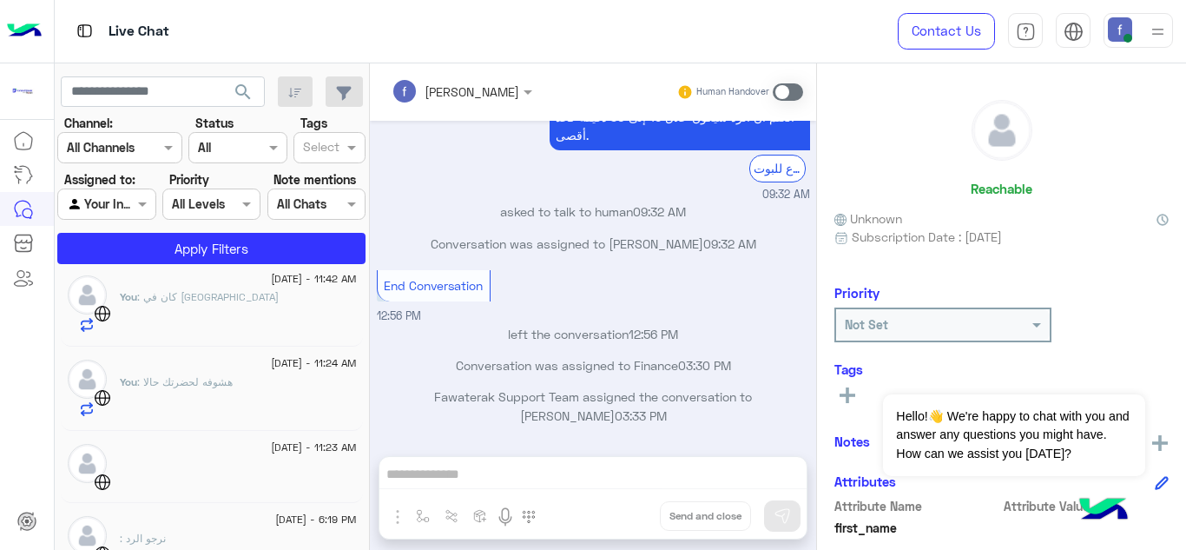
scroll to position [111, 0]
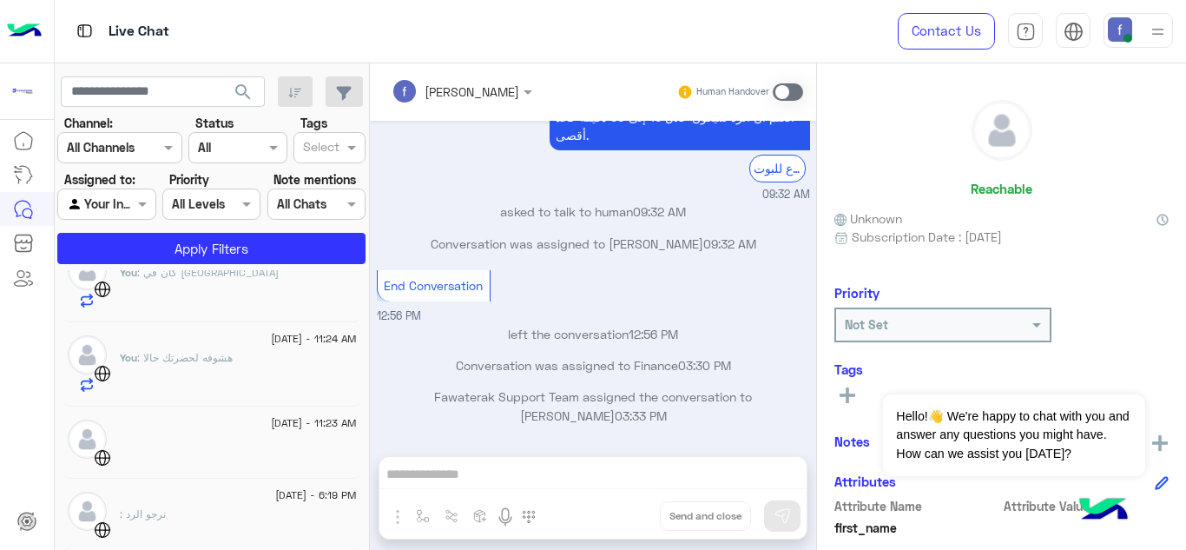
click at [220, 421] on div "19 August - 11:23 AM" at bounding box center [238, 424] width 237 height 11
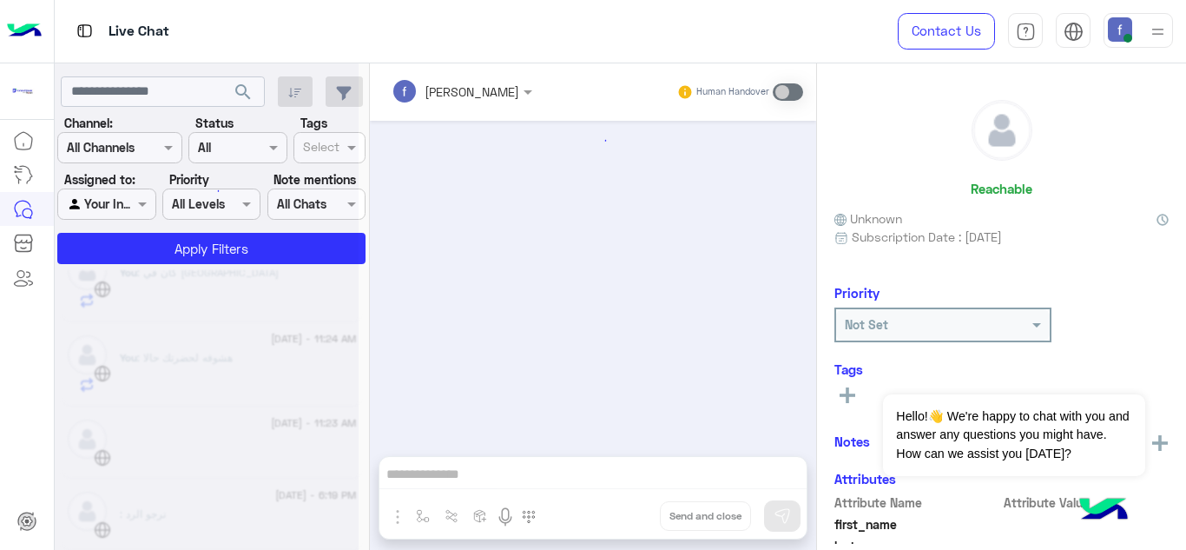
scroll to position [454, 0]
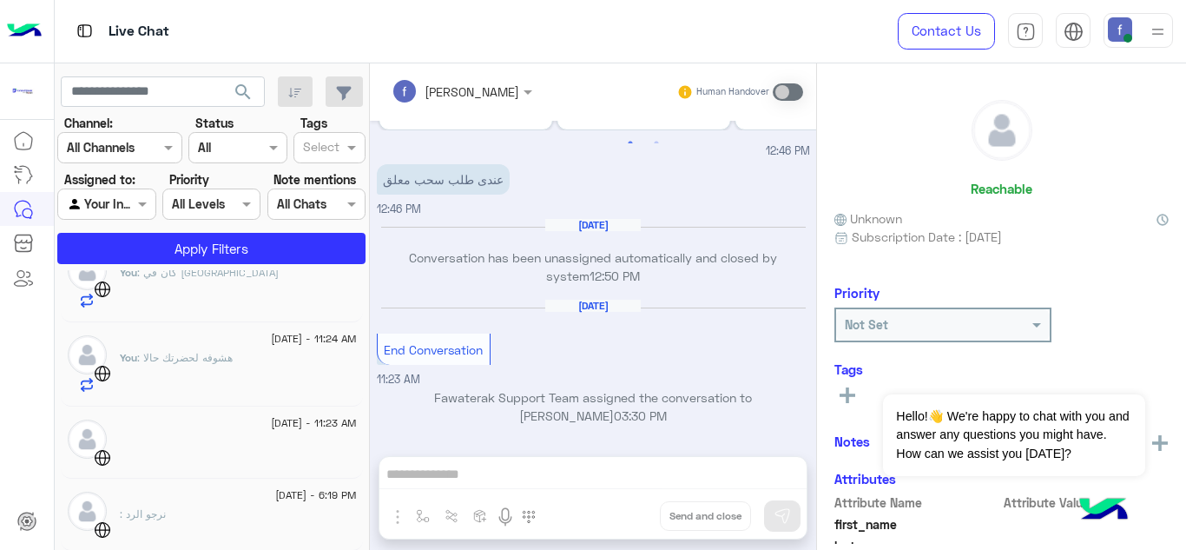
click at [236, 371] on div "You : هشوفه لحضرتك حالا" at bounding box center [238, 371] width 237 height 43
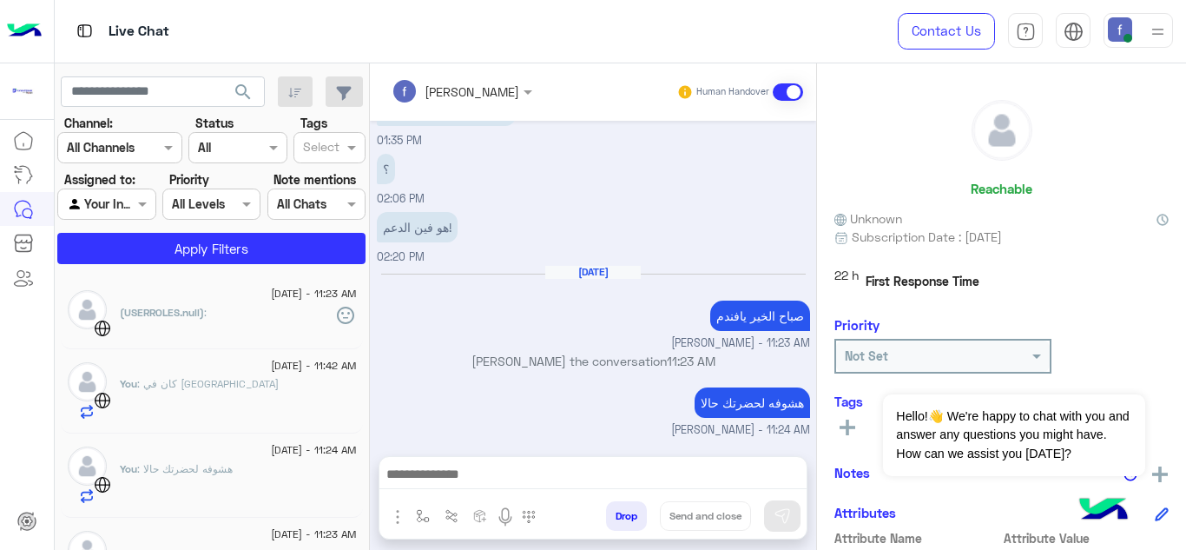
click at [277, 319] on div "(USERROLES.null) :" at bounding box center [238, 320] width 237 height 30
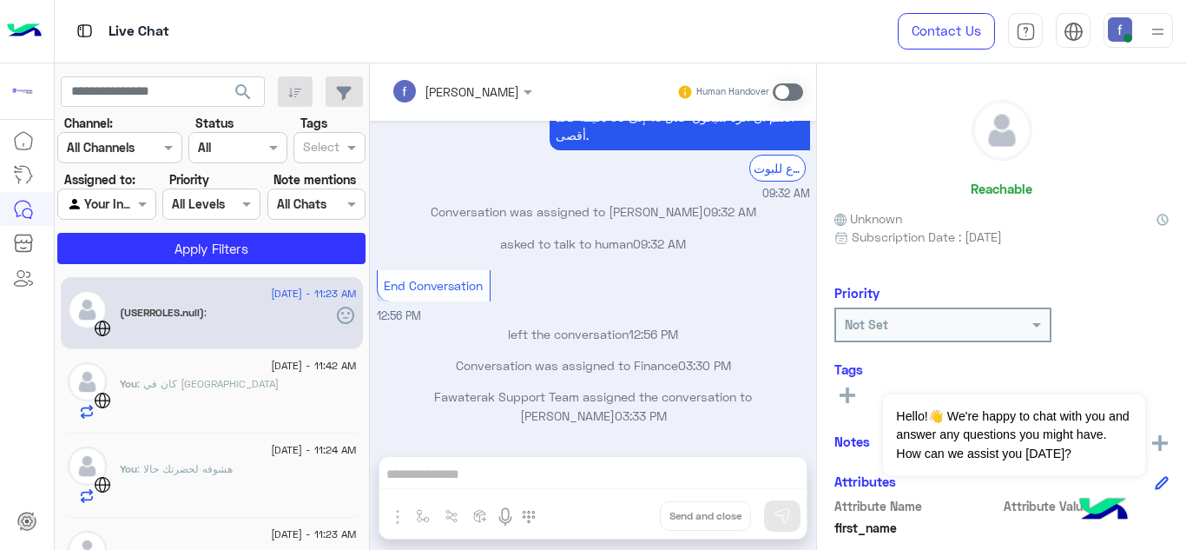
scroll to position [1074, 0]
click at [504, 468] on div "fady mohamed Human Handover Aug 19, 2025 End Conversation 09:32 AM GetStarted 0…" at bounding box center [593, 309] width 446 height 493
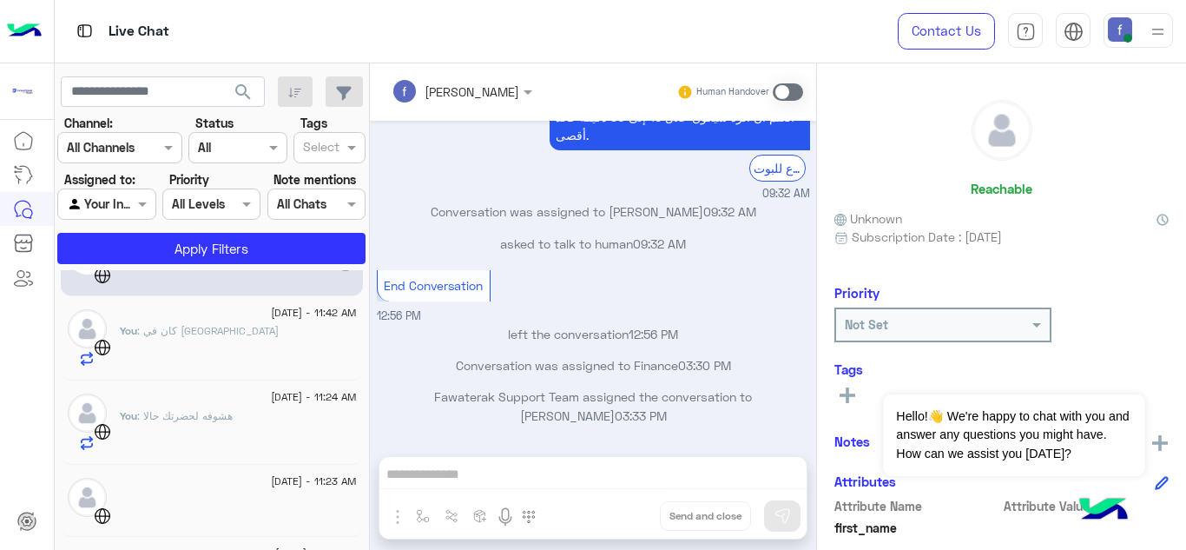
scroll to position [0, 0]
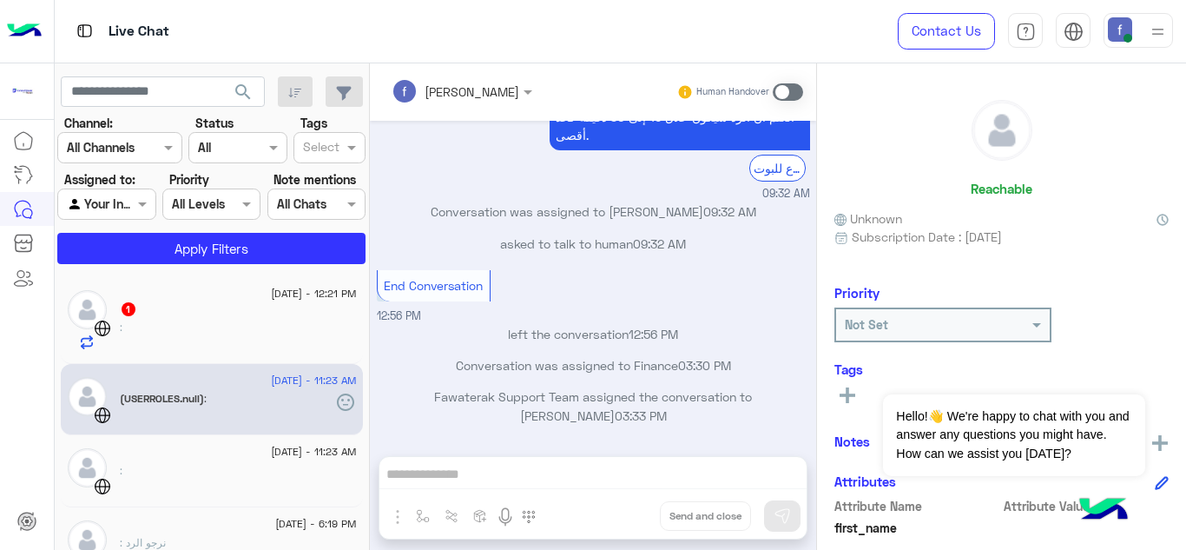
click at [180, 304] on div "1" at bounding box center [238, 310] width 237 height 18
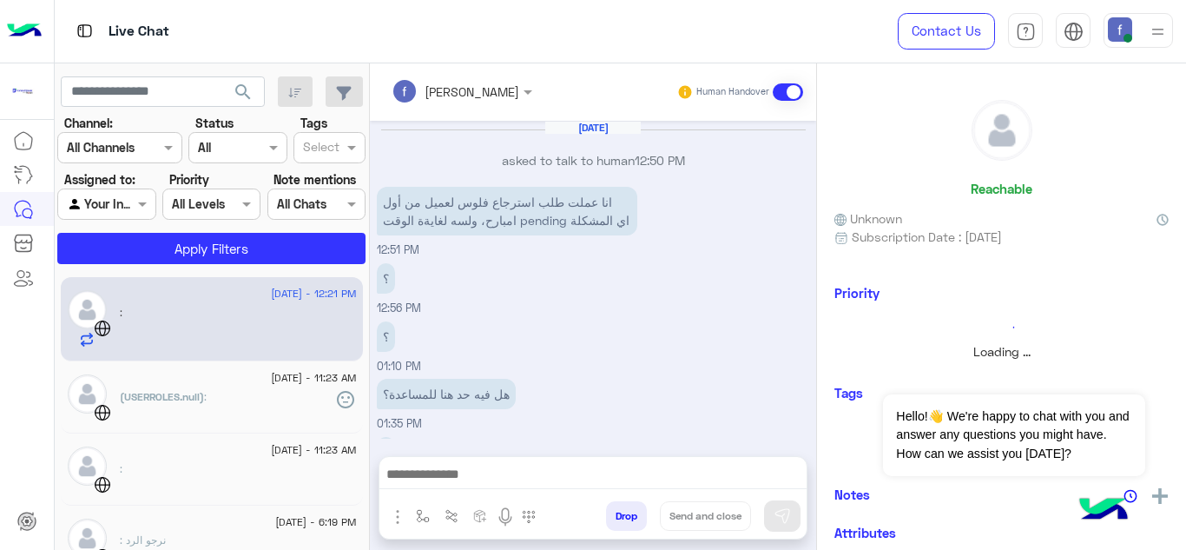
scroll to position [301, 0]
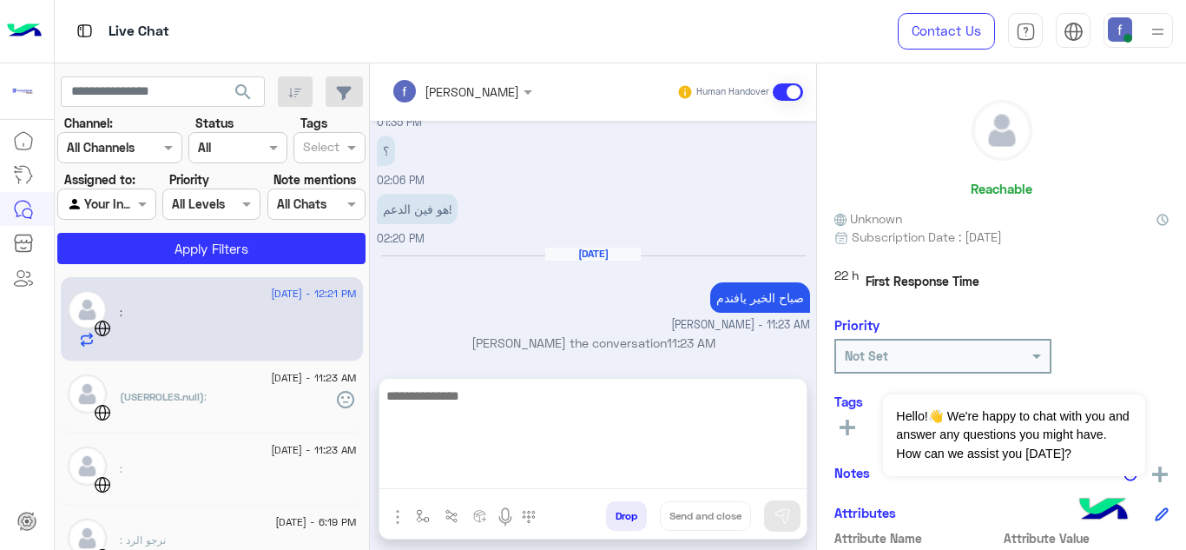
click at [513, 471] on textarea at bounding box center [592, 437] width 427 height 104
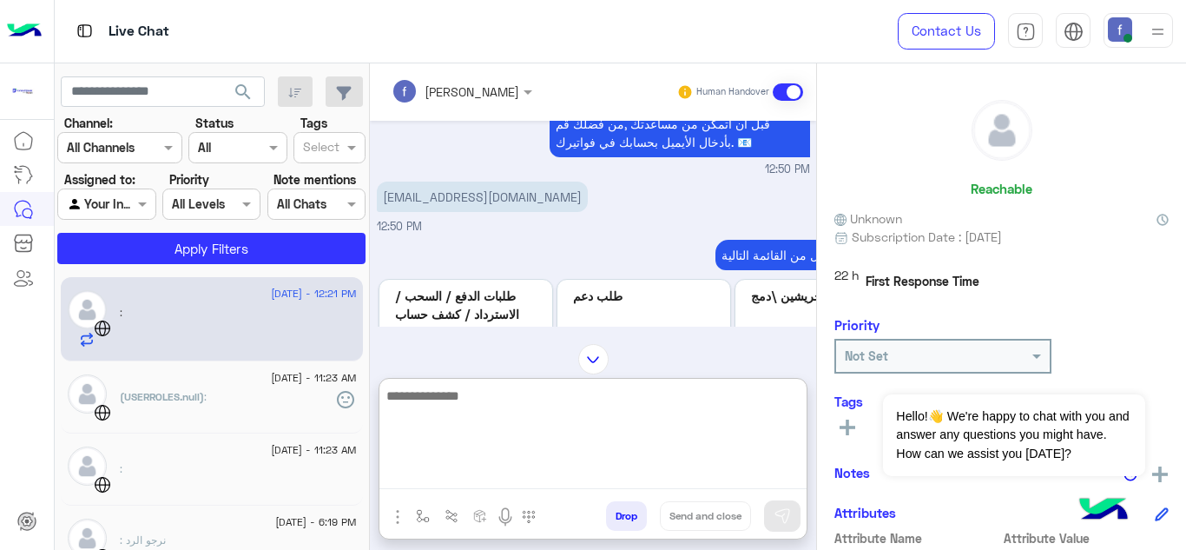
scroll to position [536, 0]
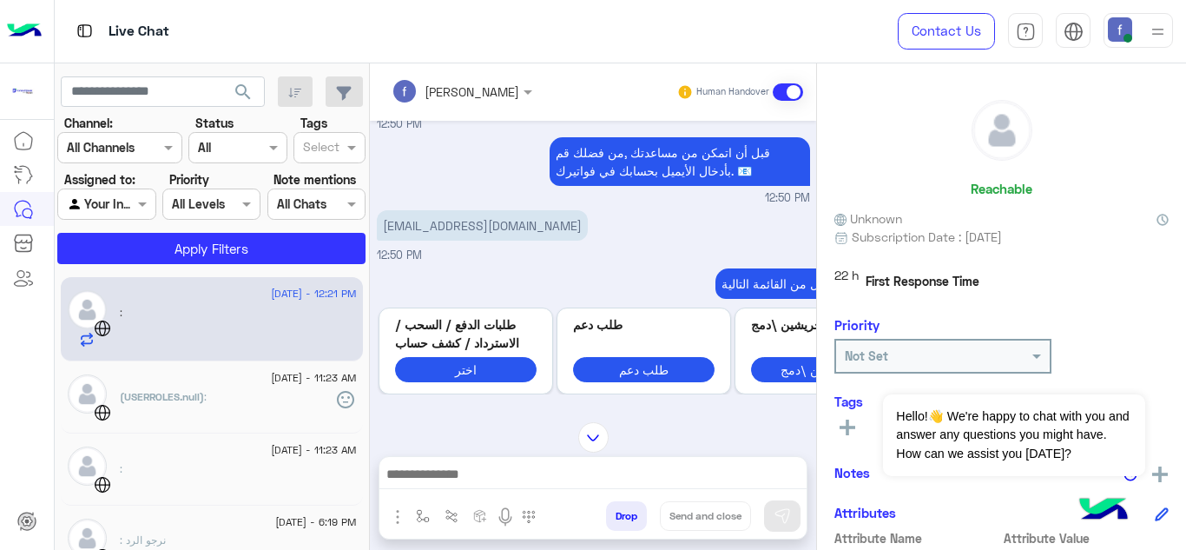
click at [498, 240] on p "aya.makharita@gmail.com" at bounding box center [482, 225] width 211 height 30
copy app-message "aya.makharita@gmail.com"
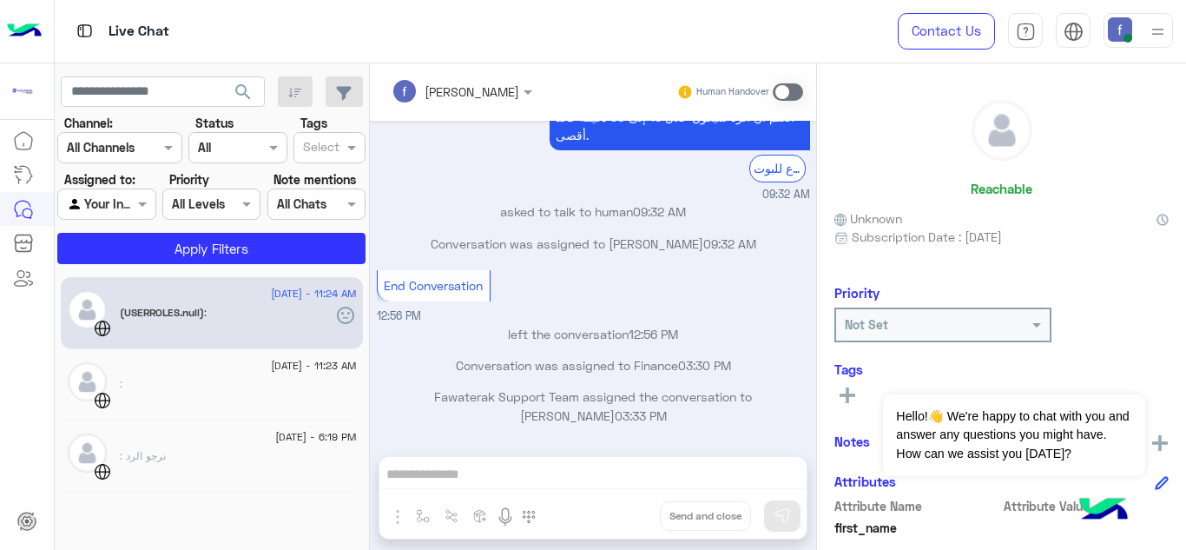
scroll to position [348, 0]
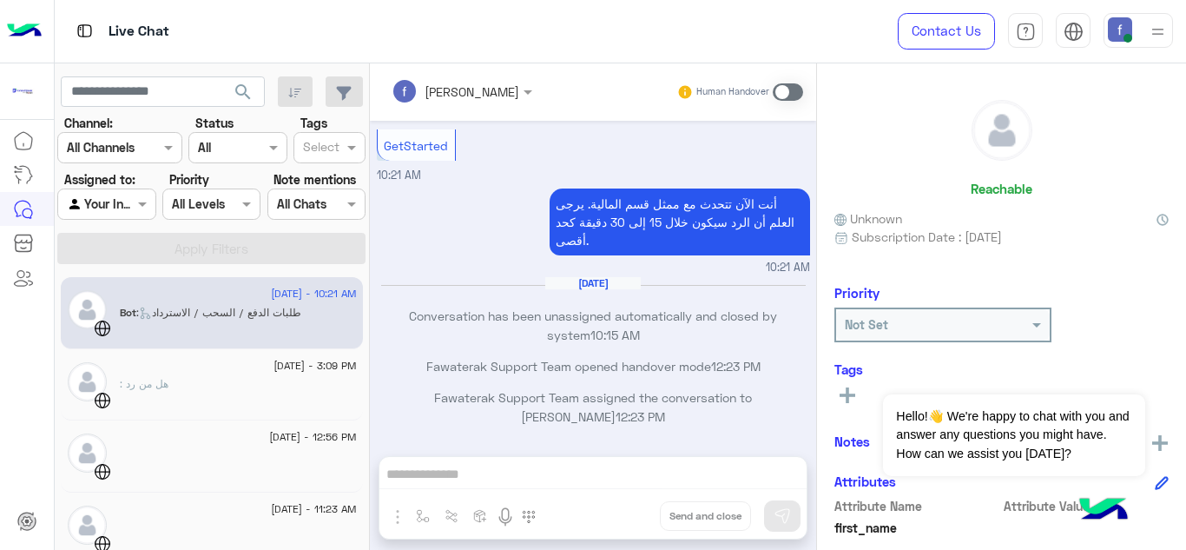
click at [259, 392] on div ": هل من رد" at bounding box center [238, 391] width 237 height 30
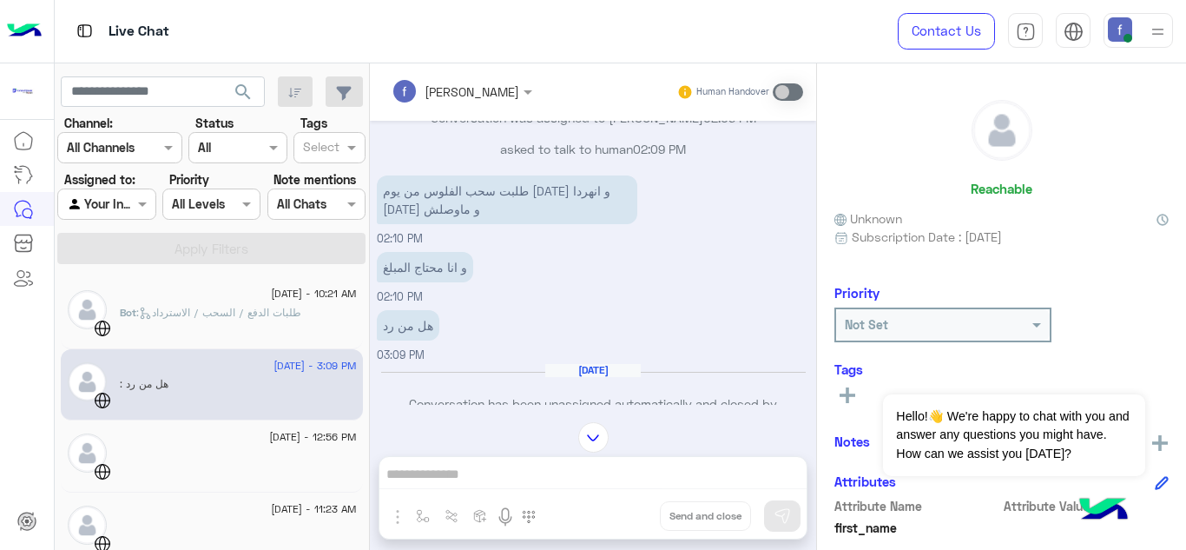
scroll to position [471, 0]
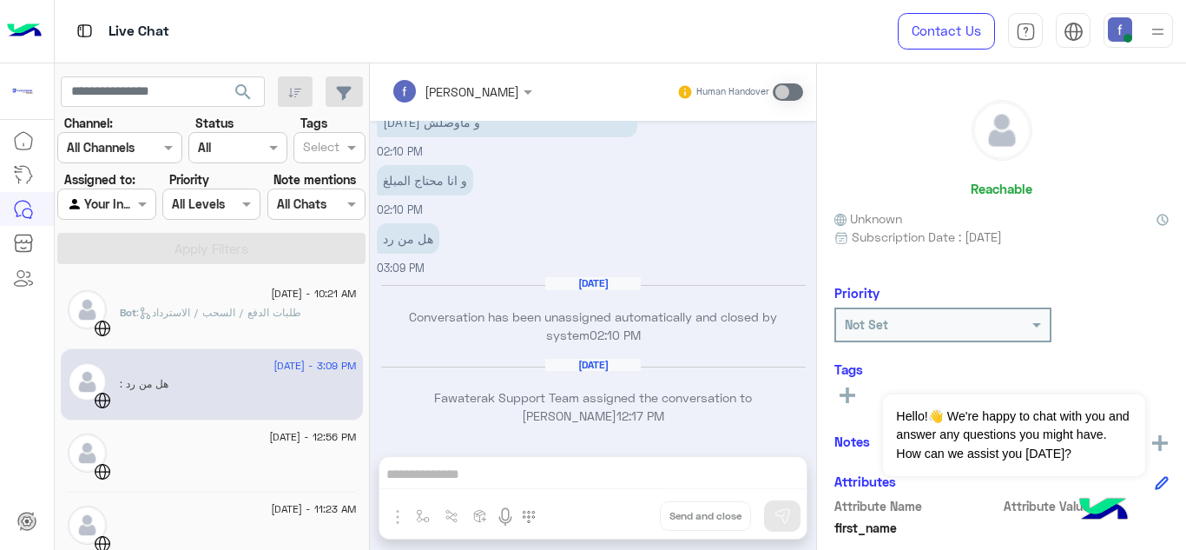
click at [521, 453] on div "fady mohamed Human Handover Sep 3, 2025 اختر سبب الاتصال من القائمة التالية: Pr…" at bounding box center [593, 309] width 446 height 493
click at [520, 474] on div "fady mohamed Human Handover Sep 3, 2025 اختر سبب الاتصال من القائمة التالية: Pr…" at bounding box center [593, 309] width 446 height 493
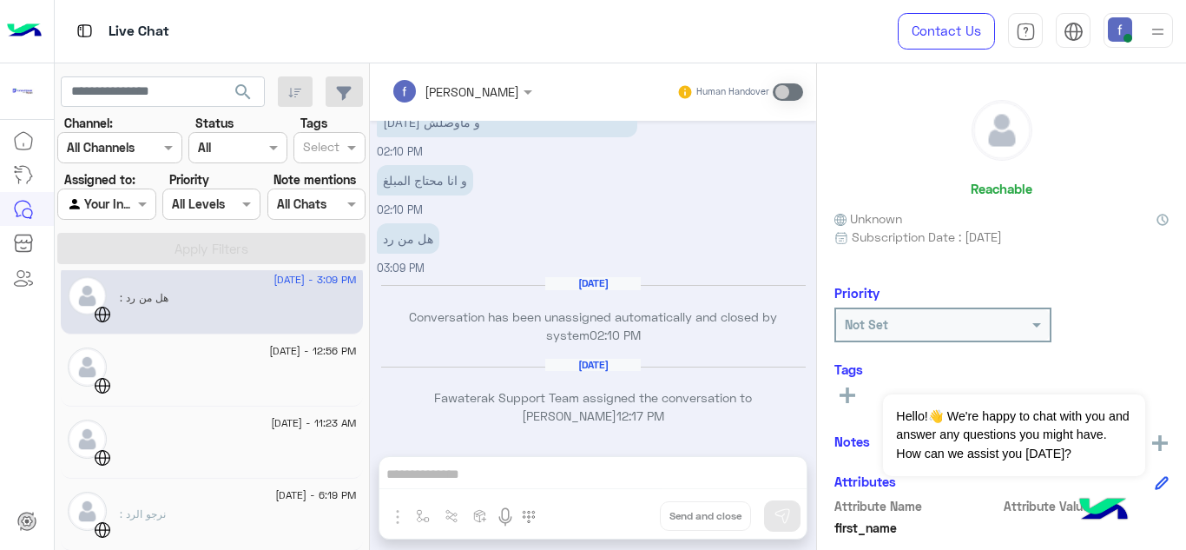
scroll to position [0, 0]
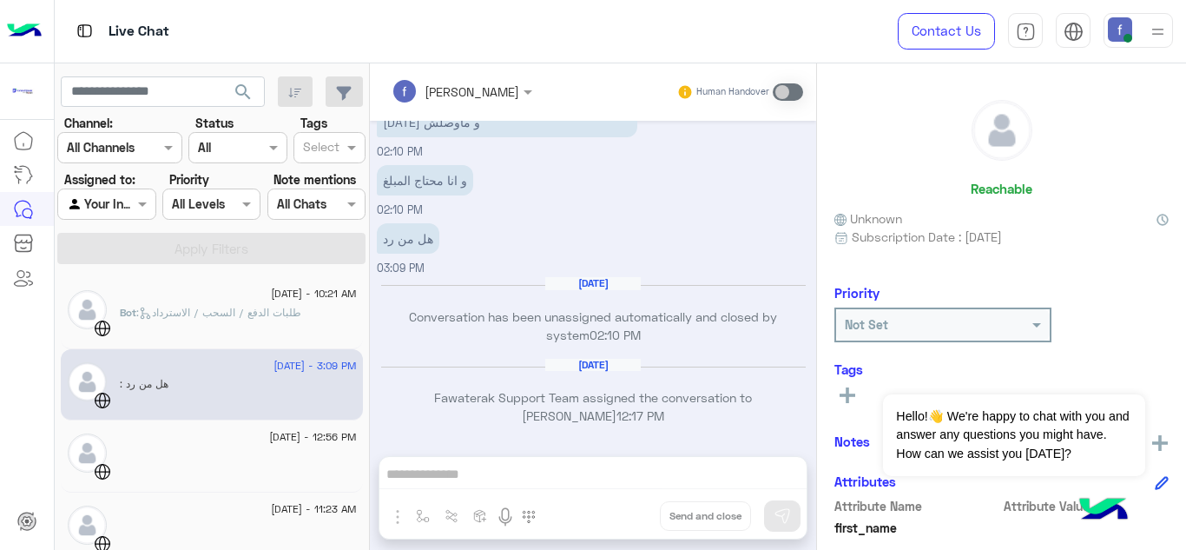
click at [256, 312] on span ": طلبات الدفع / السحب / الاسترداد" at bounding box center [218, 312] width 165 height 13
